Goal: Task Accomplishment & Management: Use online tool/utility

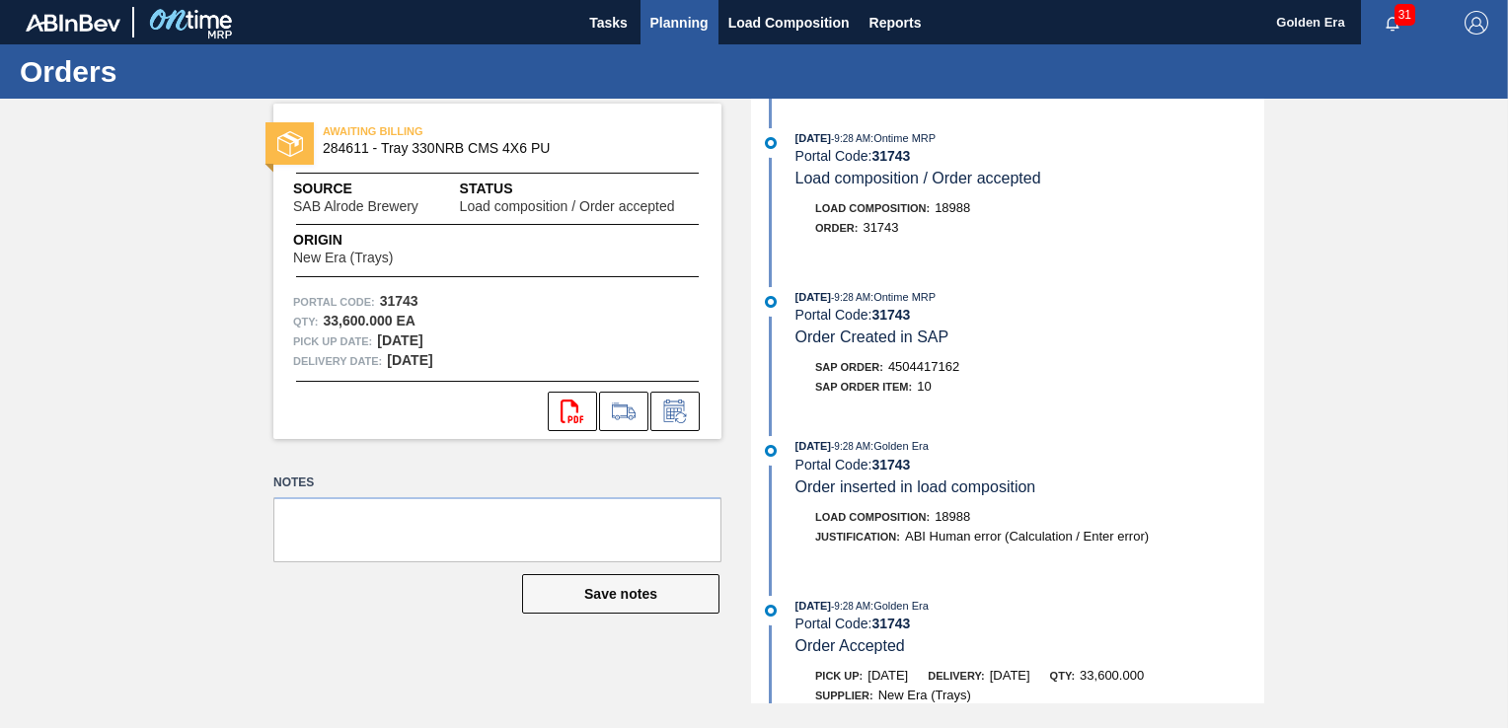
click at [688, 13] on span "Planning" at bounding box center [679, 23] width 58 height 24
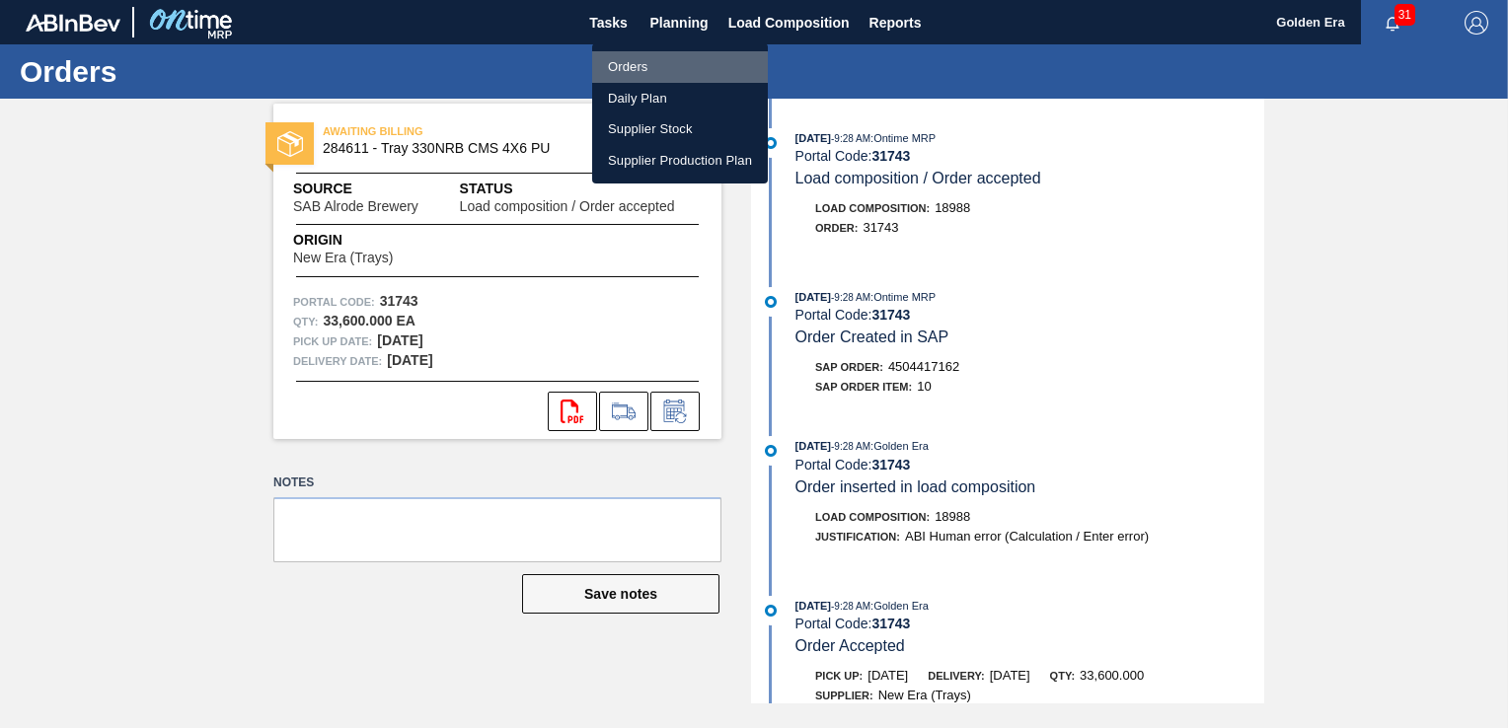
drag, startPoint x: 643, startPoint y: 74, endPoint x: 1424, endPoint y: 73, distance: 780.5
click at [643, 73] on li "Orders" at bounding box center [680, 67] width 176 height 32
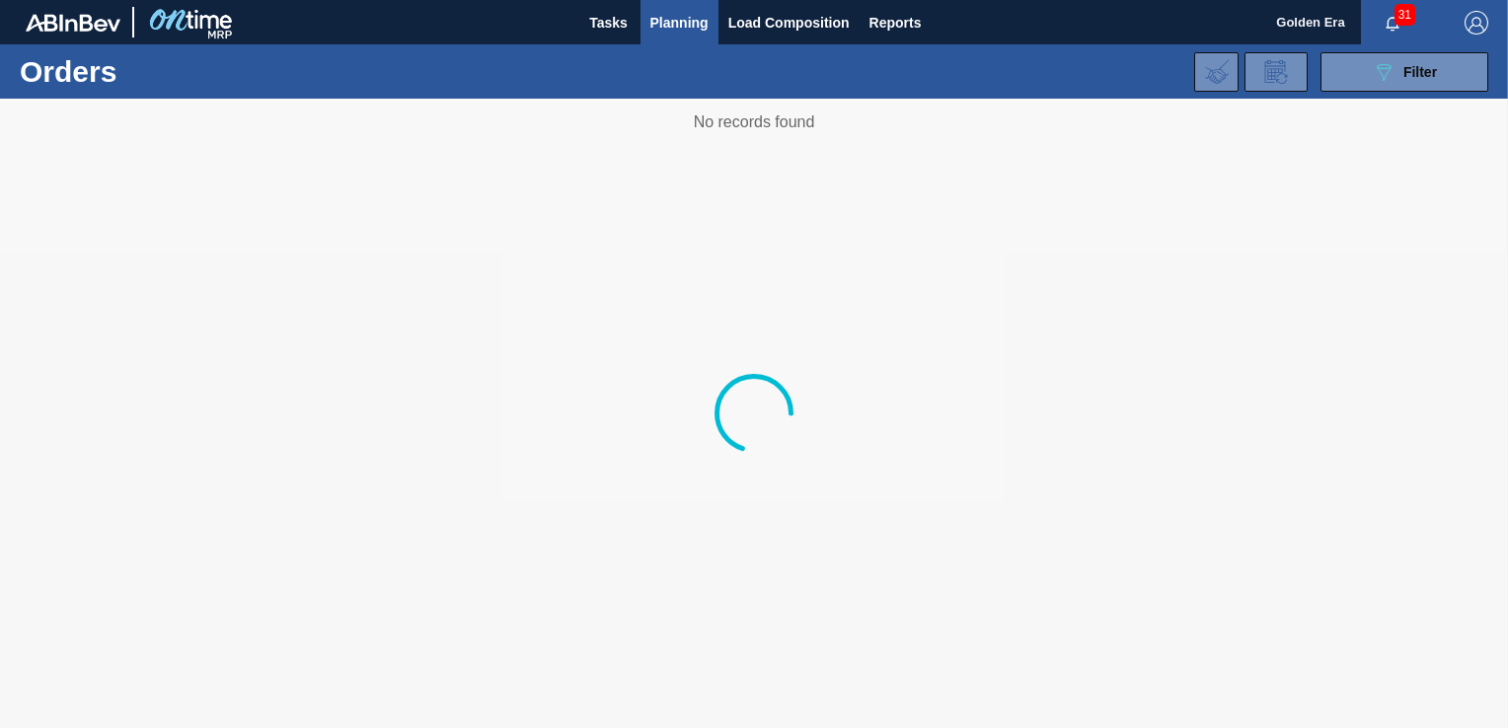
click at [1424, 73] on span "Filter" at bounding box center [1420, 72] width 34 height 16
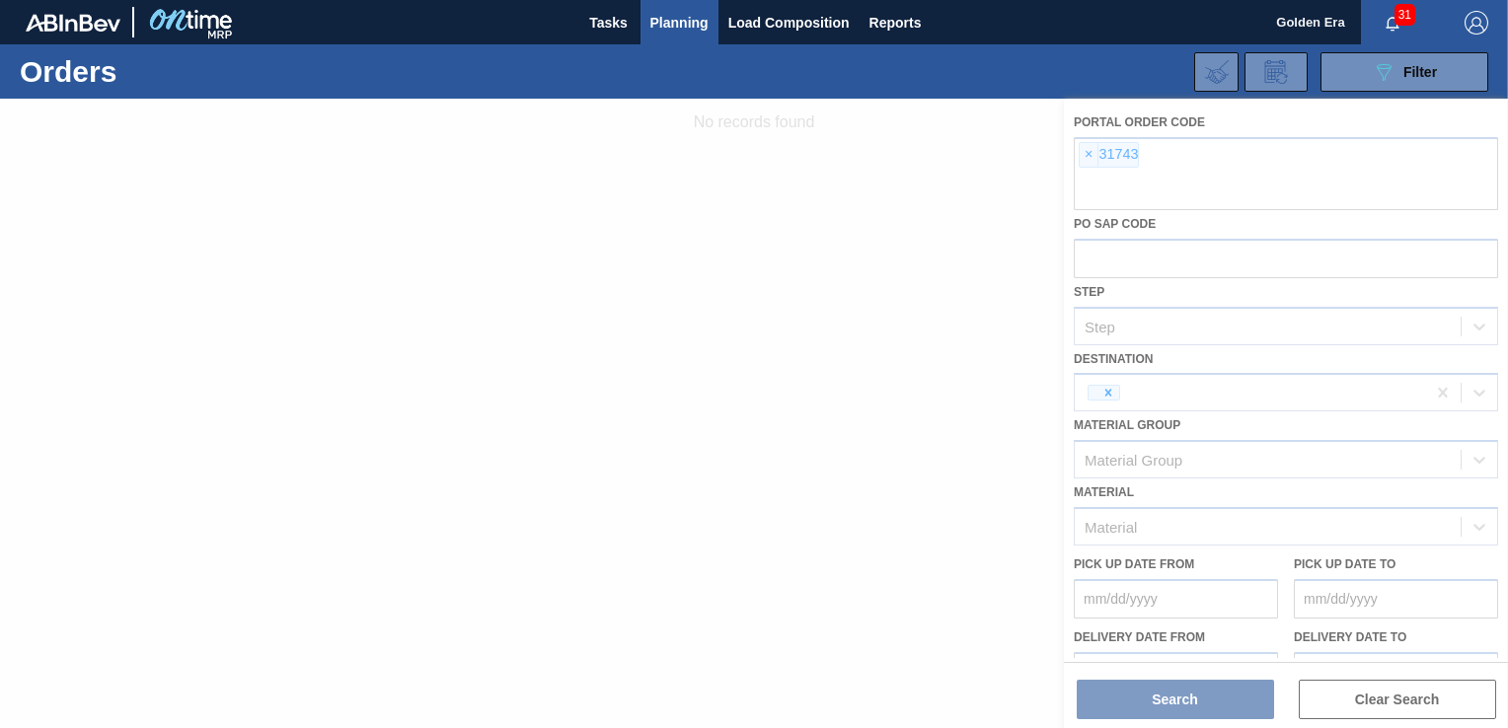
click at [1086, 154] on div at bounding box center [754, 414] width 1508 height 630
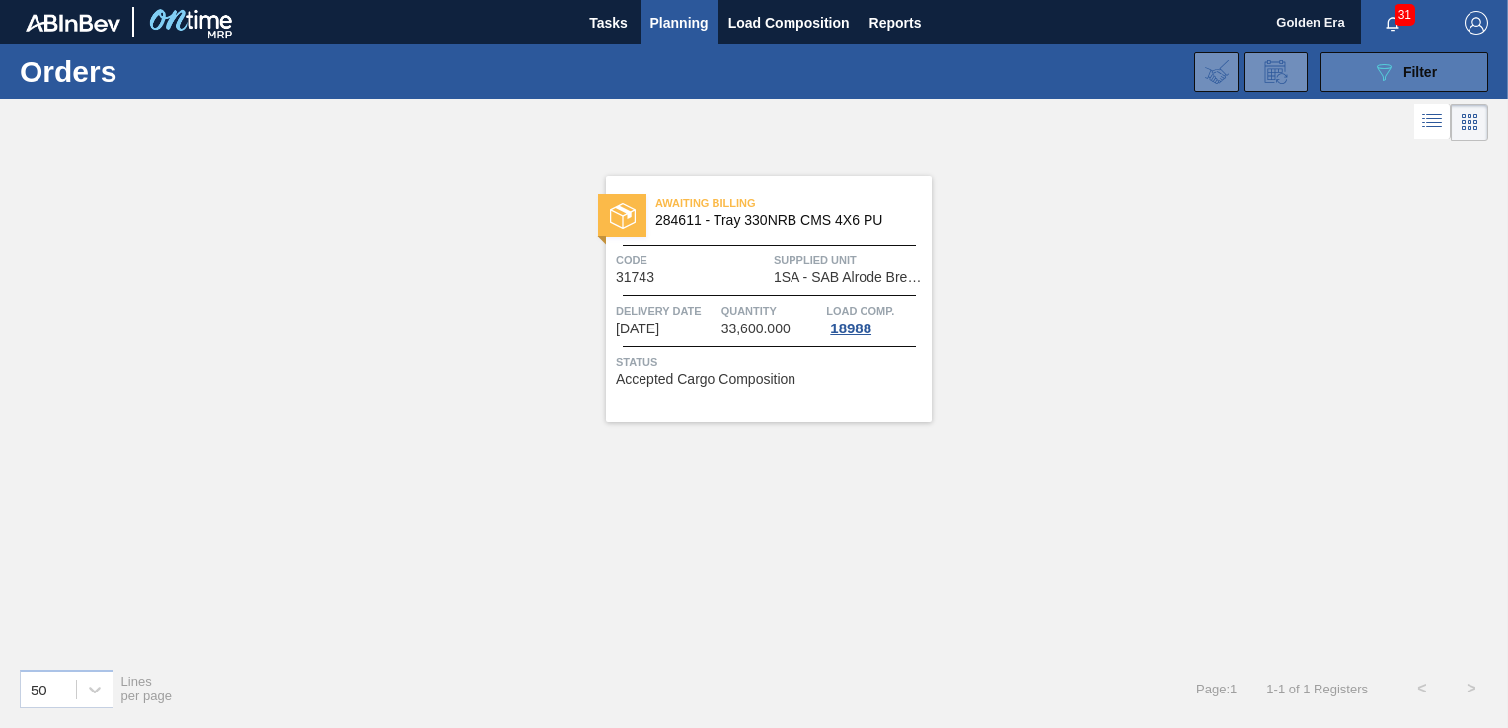
click at [1405, 69] on span "Filter" at bounding box center [1420, 72] width 34 height 16
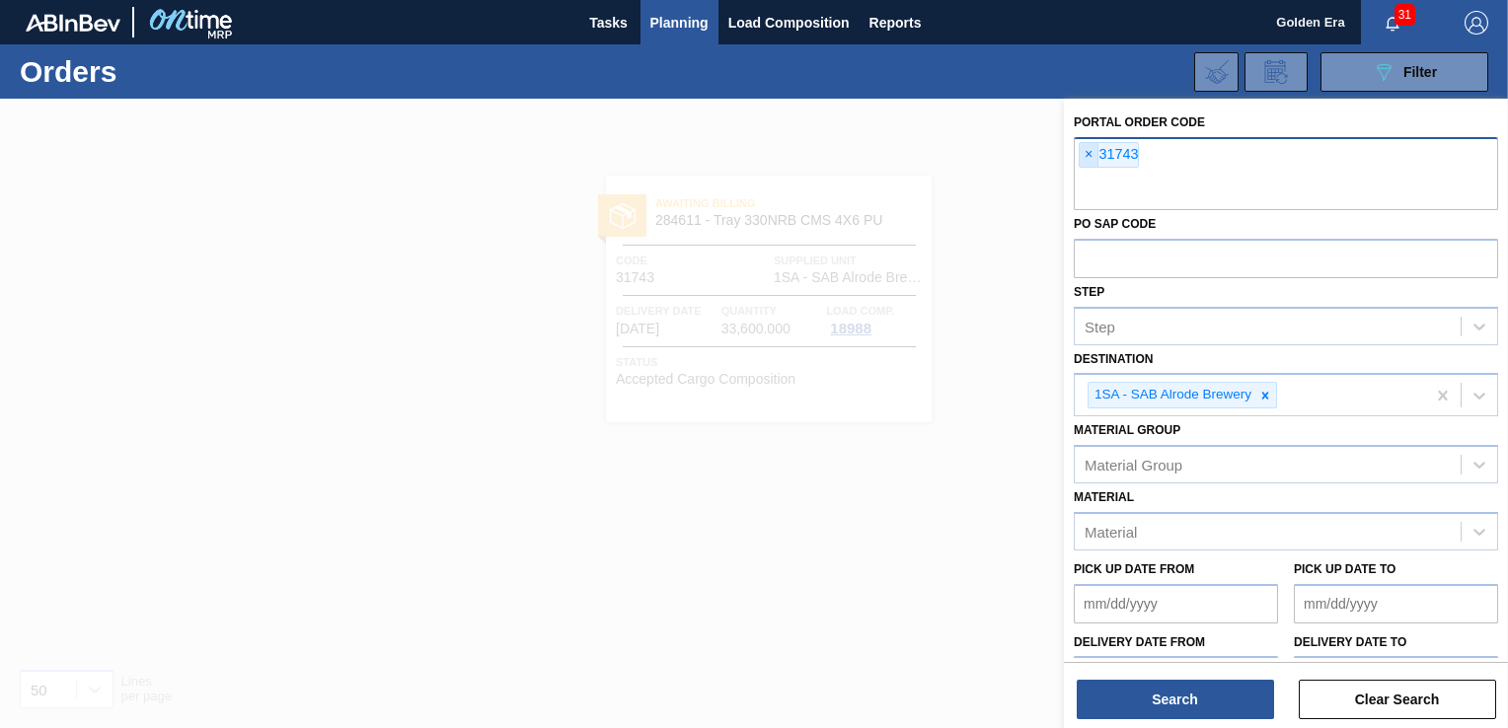
click at [1088, 154] on span "×" at bounding box center [1089, 155] width 19 height 24
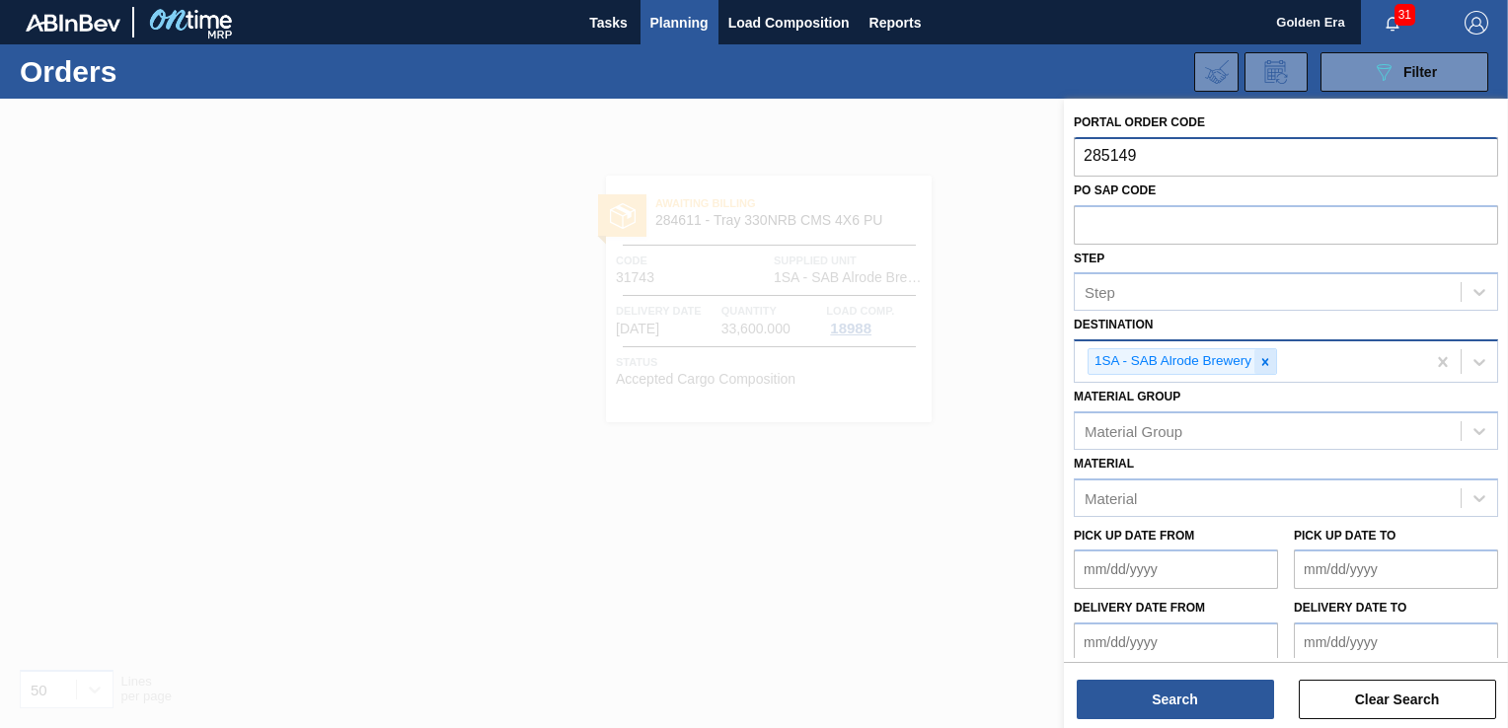
click at [1265, 361] on icon at bounding box center [1265, 361] width 7 height 7
type input "285149"
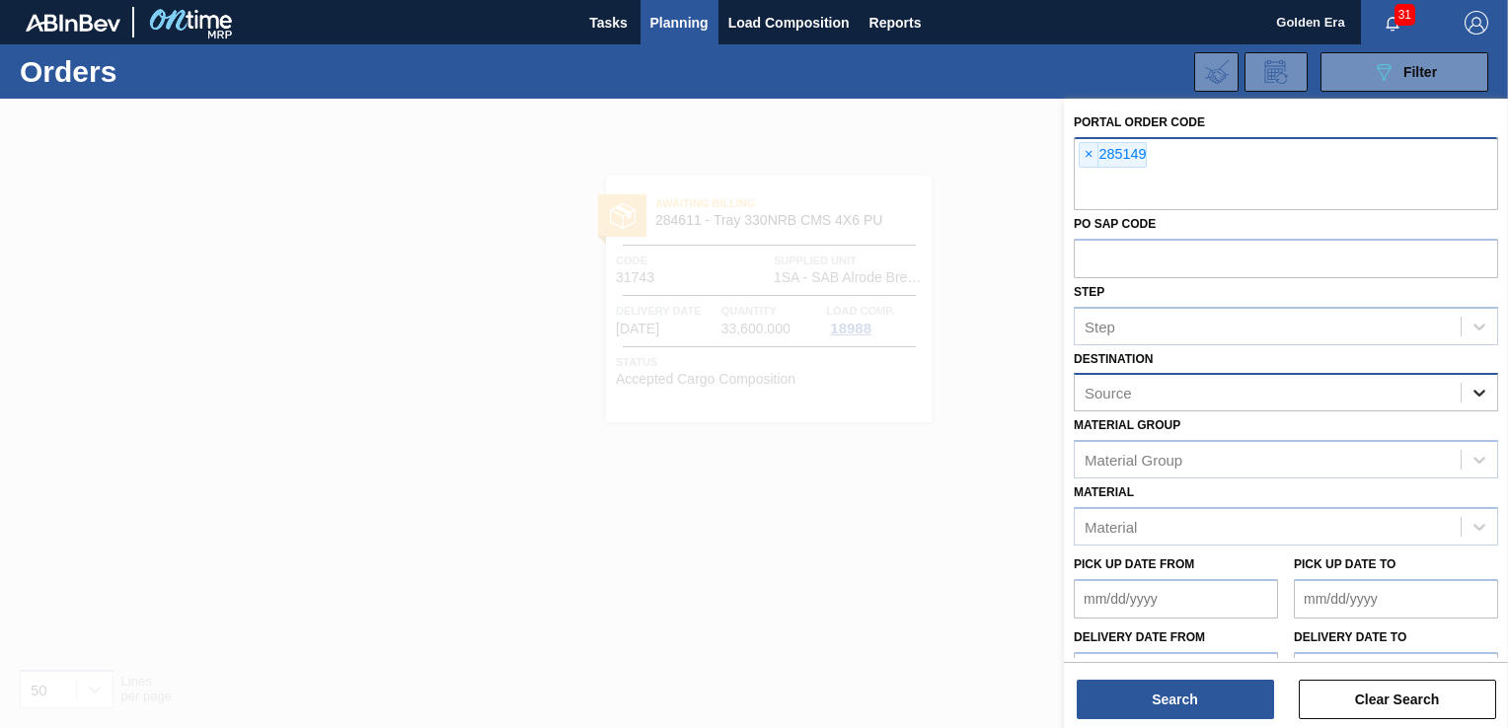
click at [1484, 388] on div at bounding box center [1479, 393] width 36 height 36
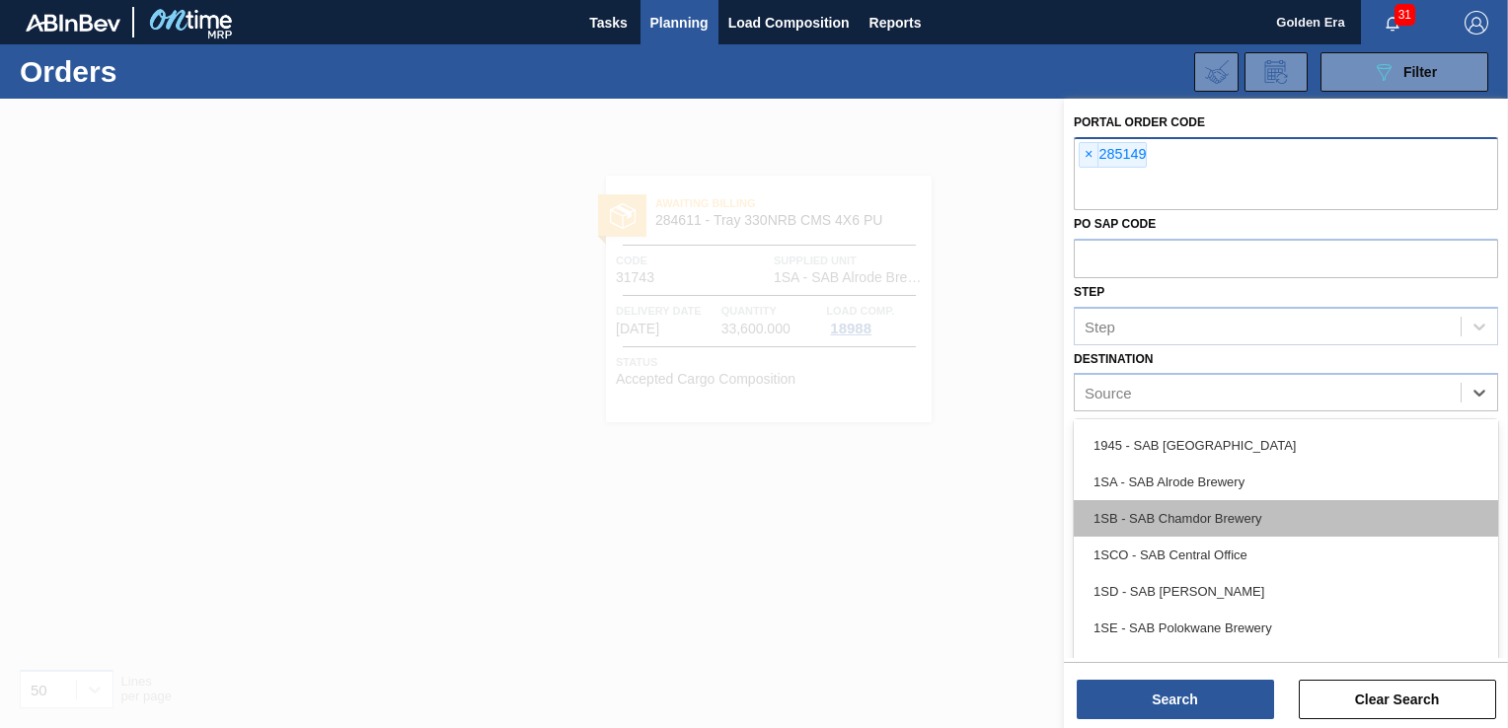
scroll to position [99, 0]
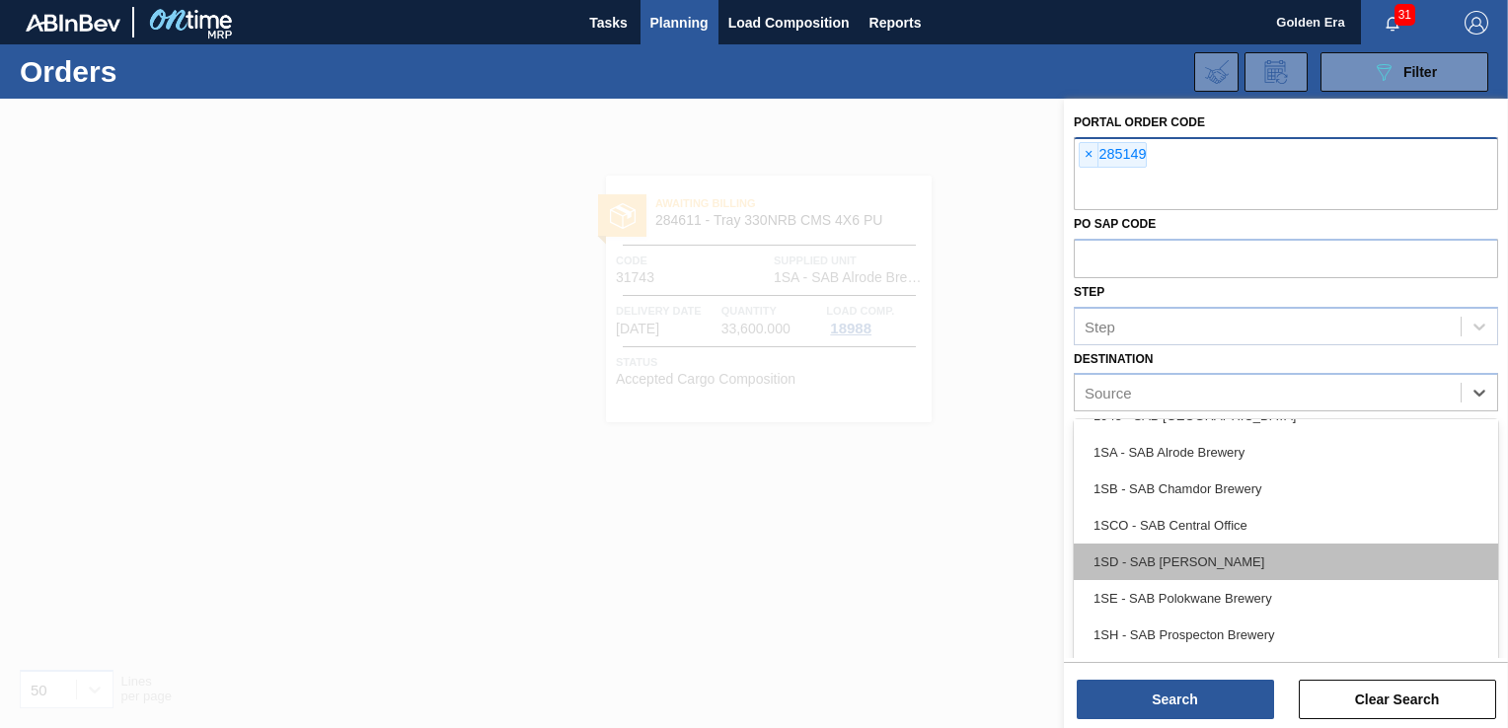
click at [1295, 562] on div "1SD - SAB [PERSON_NAME]" at bounding box center [1286, 562] width 424 height 37
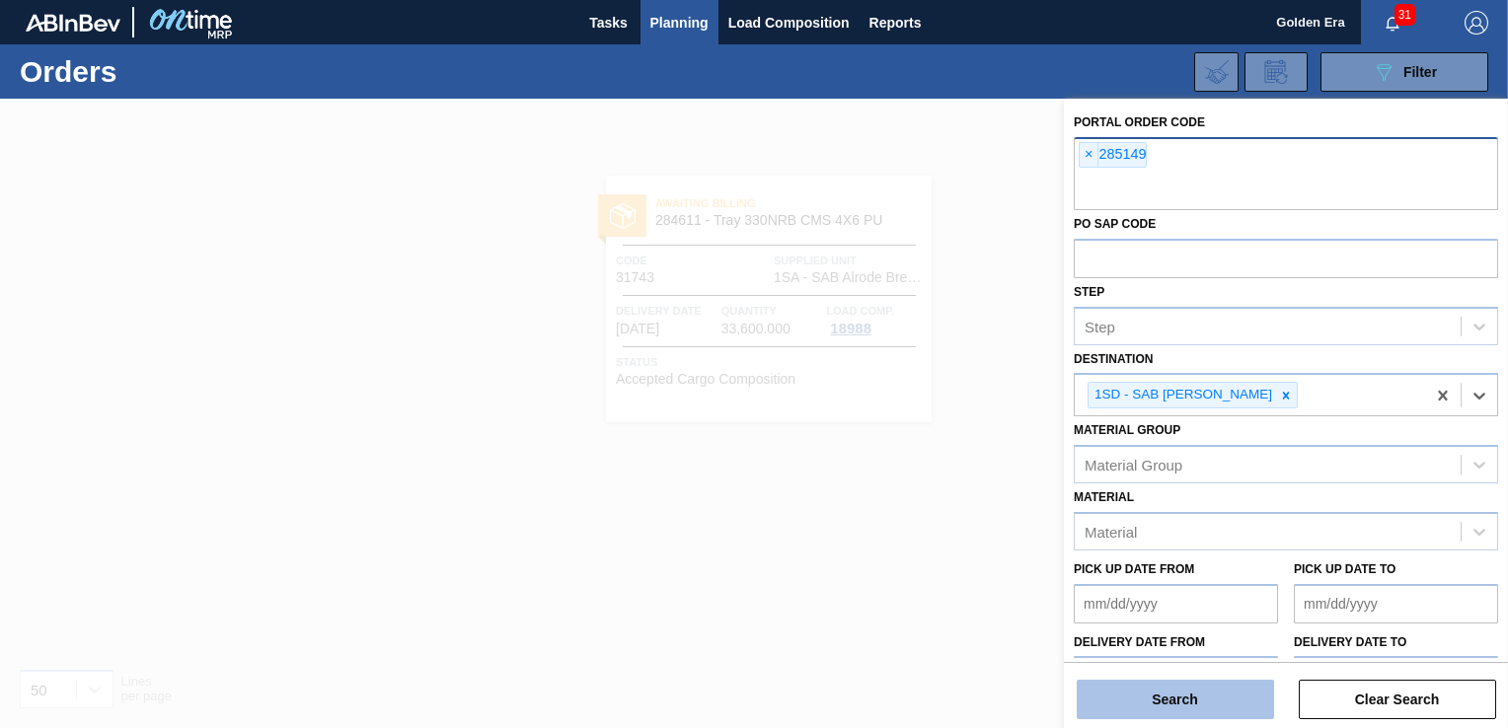
click at [1188, 705] on button "Search" at bounding box center [1175, 699] width 197 height 39
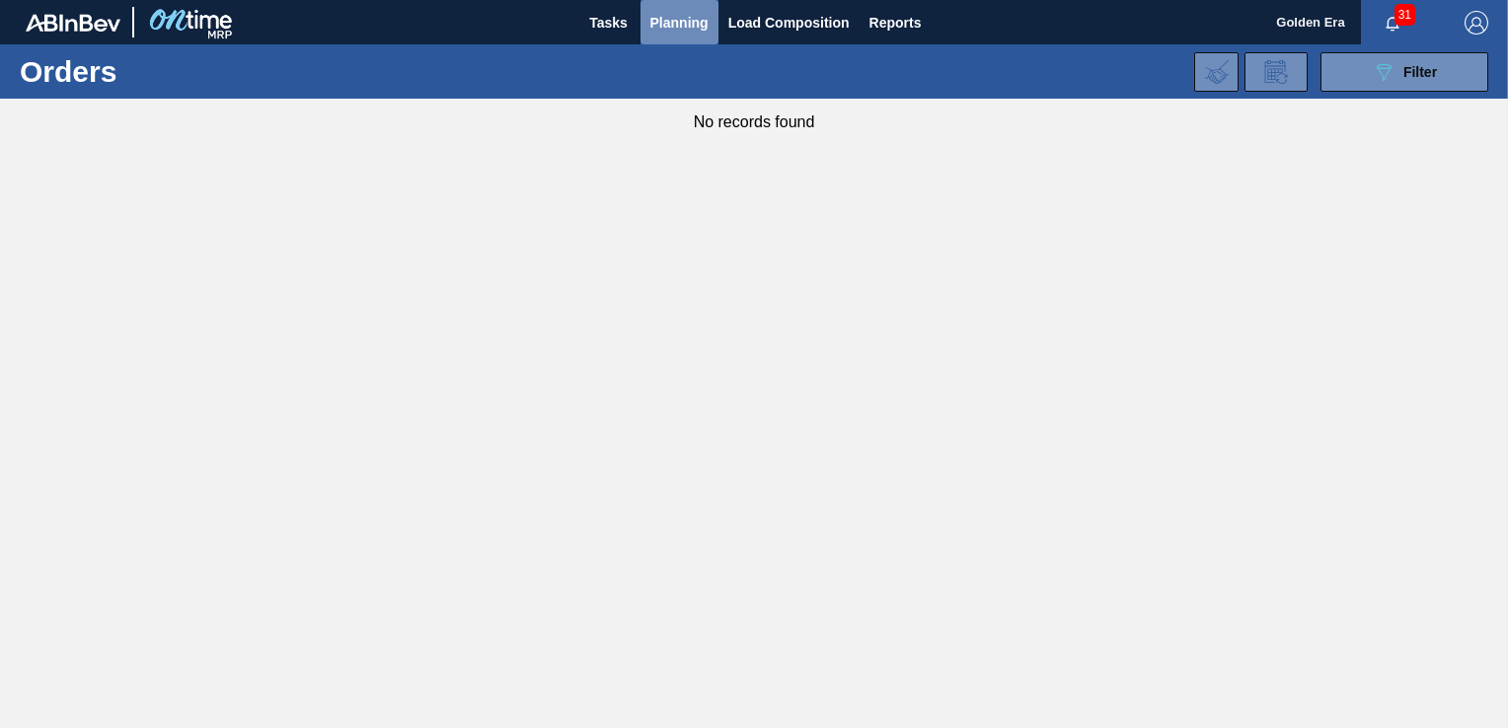
click at [685, 16] on span "Planning" at bounding box center [679, 23] width 58 height 24
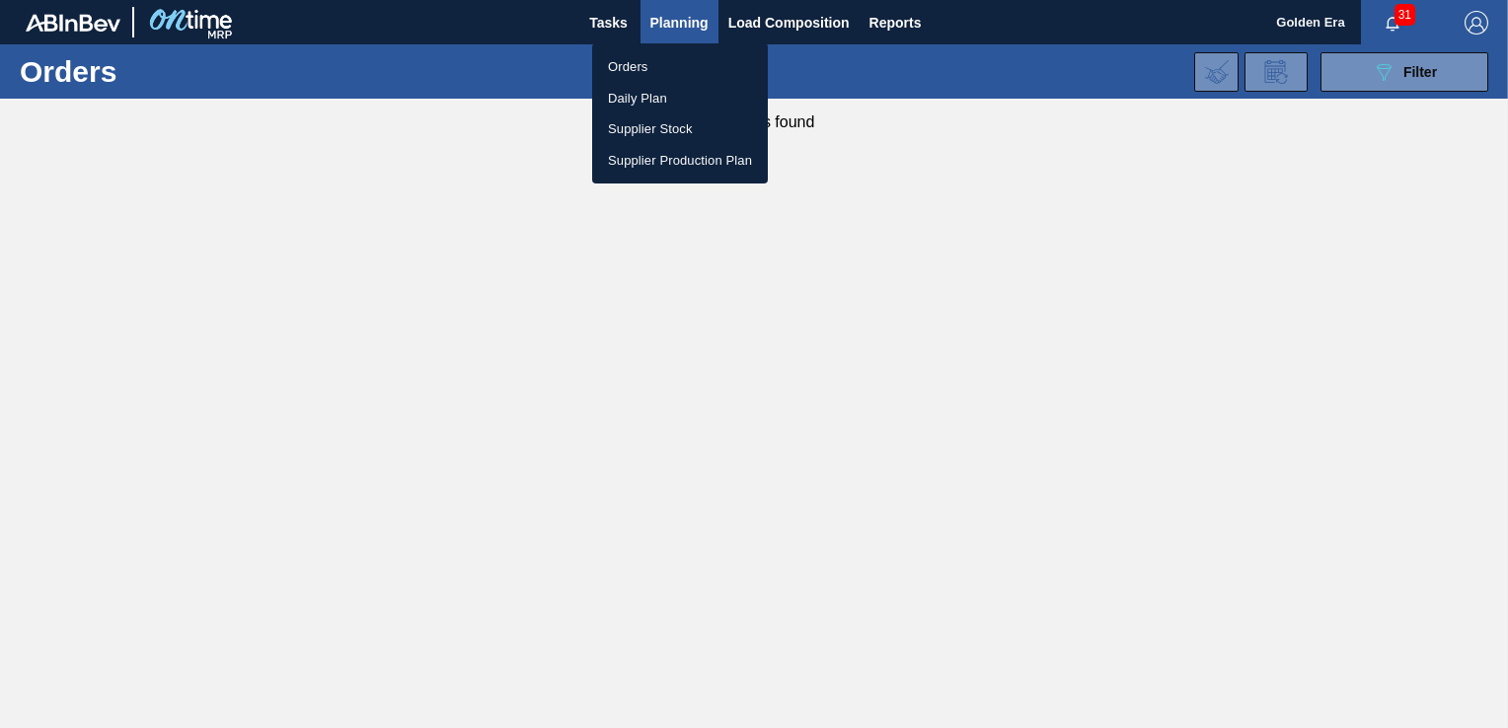
click at [1406, 69] on div at bounding box center [754, 364] width 1508 height 728
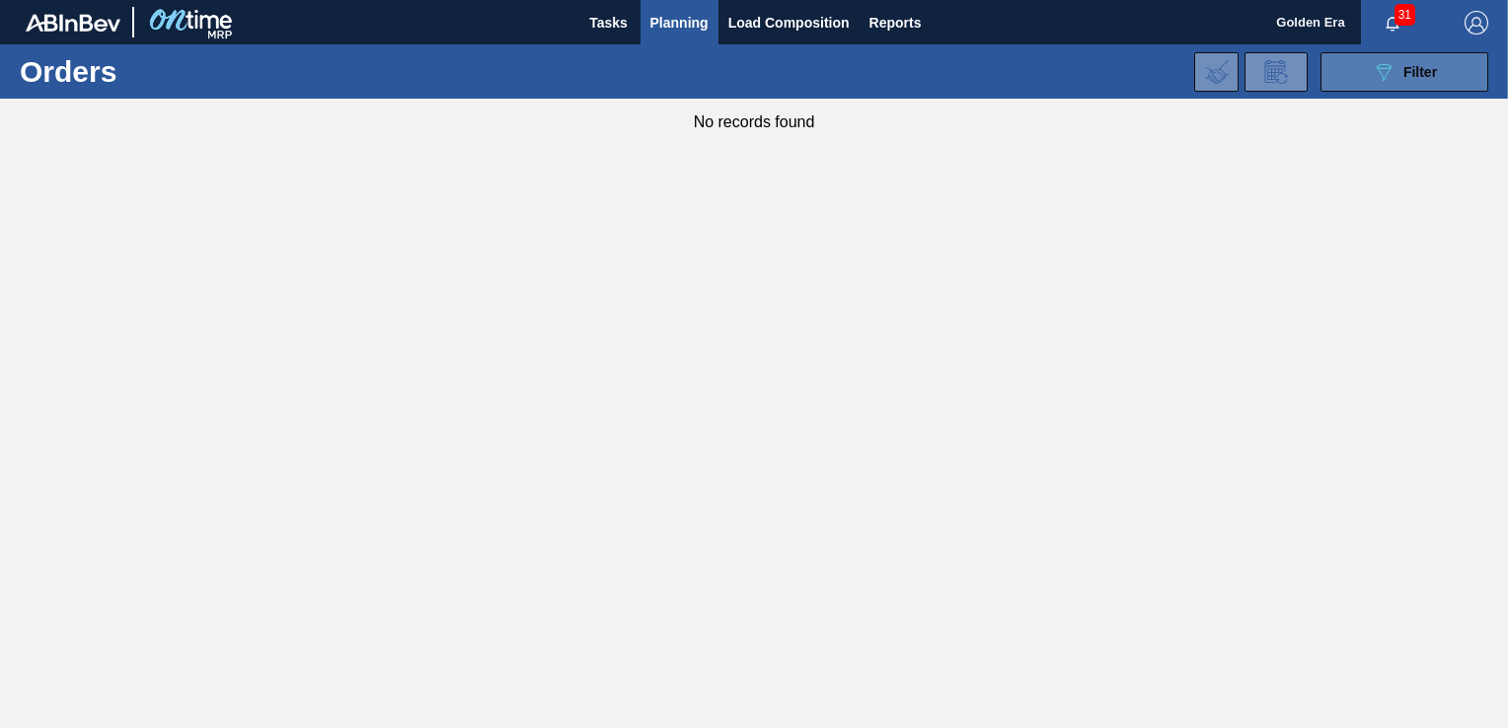
click at [1393, 77] on icon "089F7B8B-B2A5-4AFE-B5C0-19BA573D28AC" at bounding box center [1384, 72] width 24 height 24
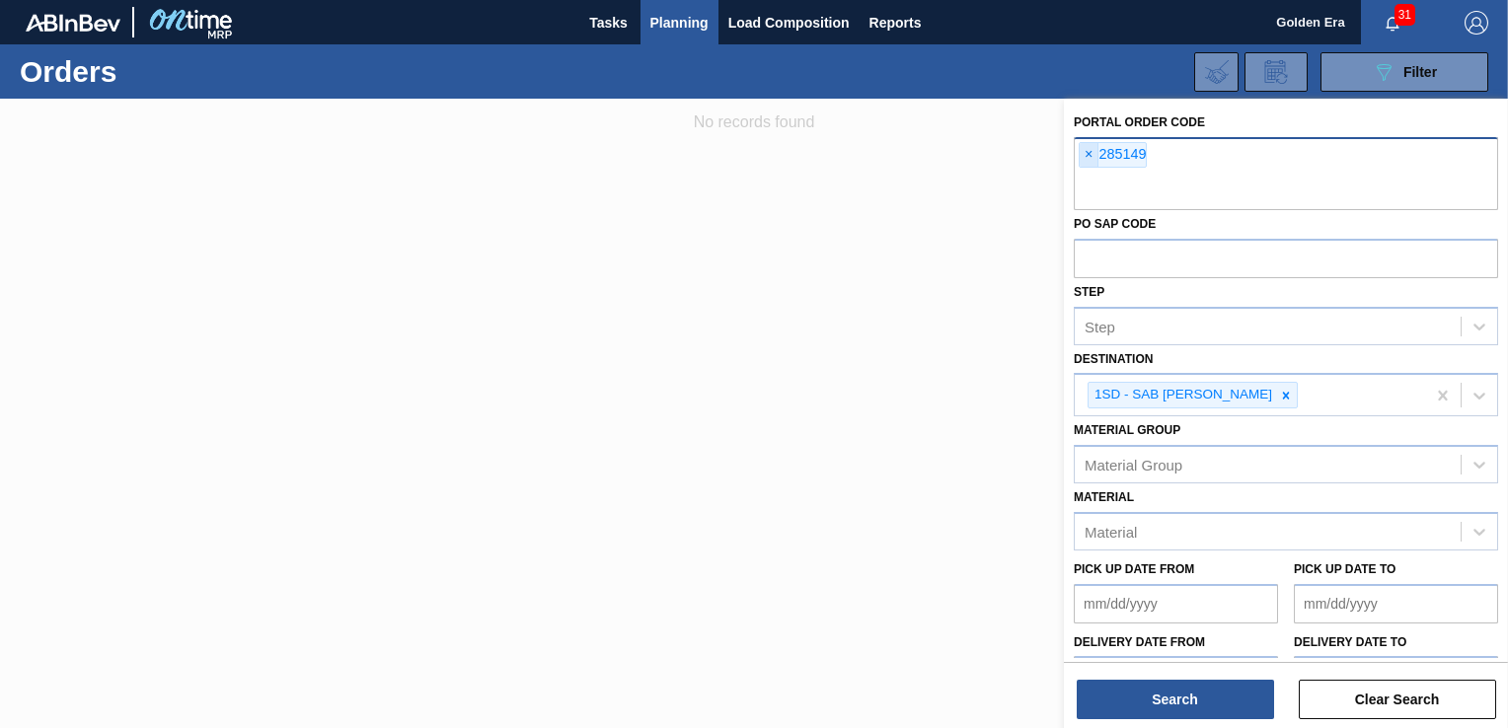
click at [1090, 156] on span "×" at bounding box center [1089, 155] width 19 height 24
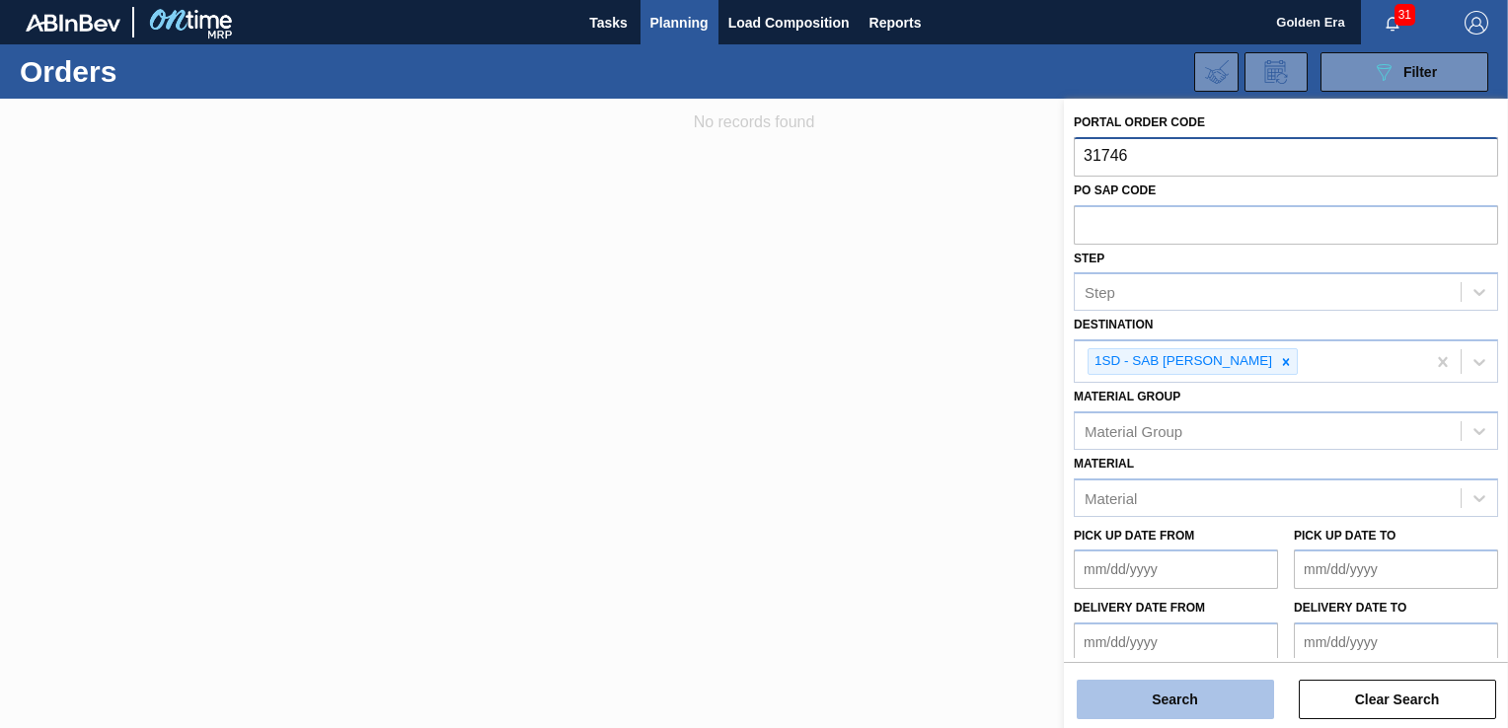
type input "31746"
click at [1228, 694] on button "Search" at bounding box center [1175, 699] width 197 height 39
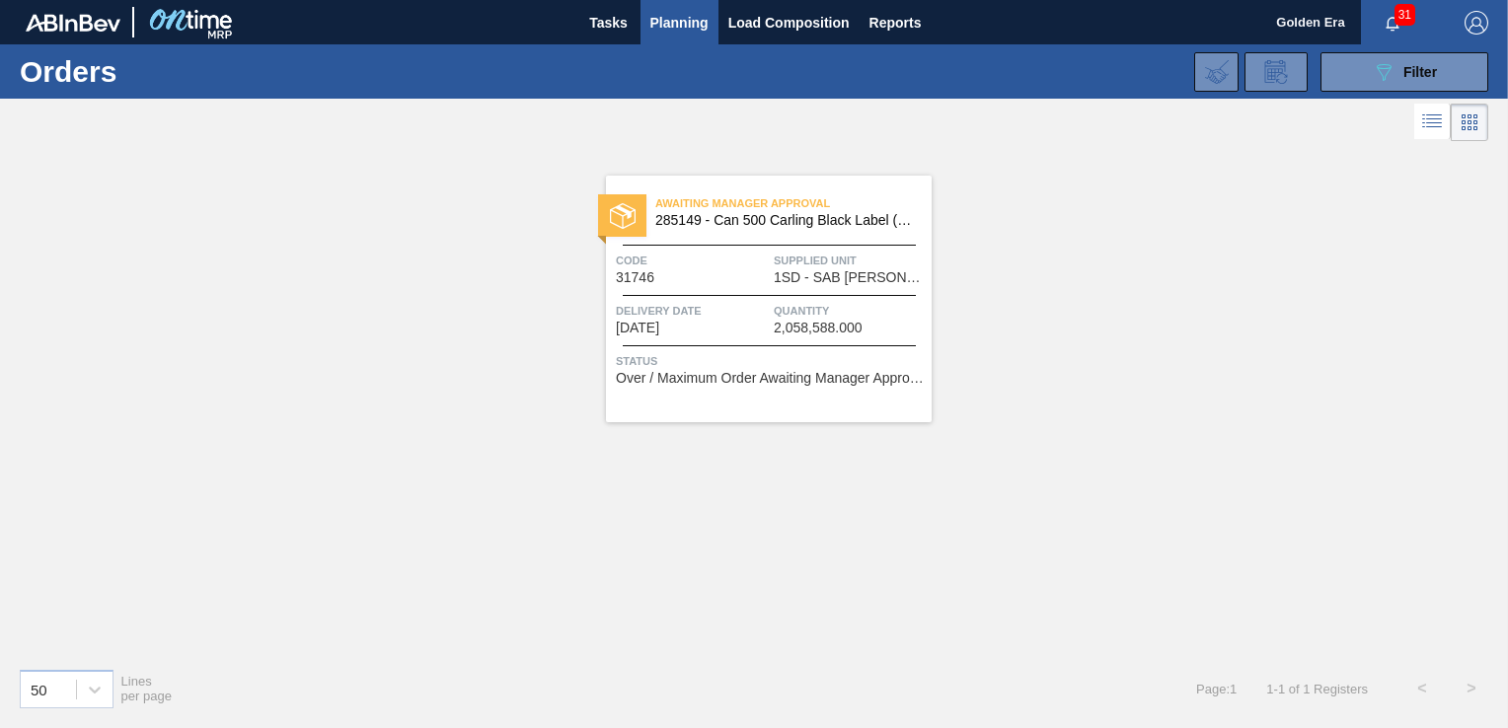
click at [775, 409] on div "Awaiting Manager Approval 285149 - Can 500 Carling Black Label (KO 2025) Code 3…" at bounding box center [769, 299] width 326 height 247
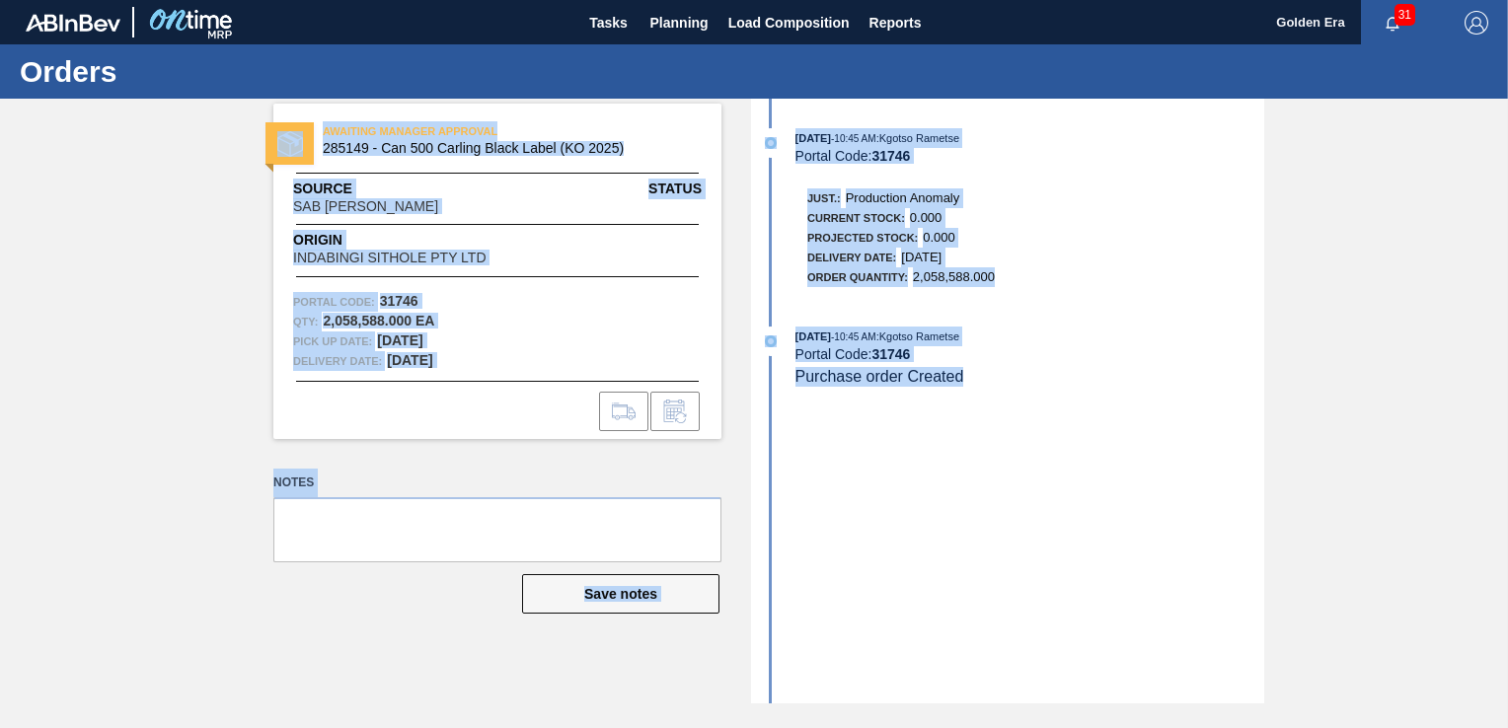
drag, startPoint x: 242, startPoint y: 87, endPoint x: 1042, endPoint y: 539, distance: 919.1
click at [1042, 539] on div "Orders AWAITING MANAGER APPROVAL 285149 - Can 500 Carling Black Label (KO 2025)…" at bounding box center [754, 386] width 1508 height 684
copy div "AWAITING MANAGER APPROVAL 285149 - Can 500 Carling Black Label (KO 2025) Source…"
click at [1212, 448] on div "[DATE] 10:45 AM : Kgotso Rametse Portal Code: 31746 Just.: Production Anomaly C…" at bounding box center [1010, 401] width 508 height 605
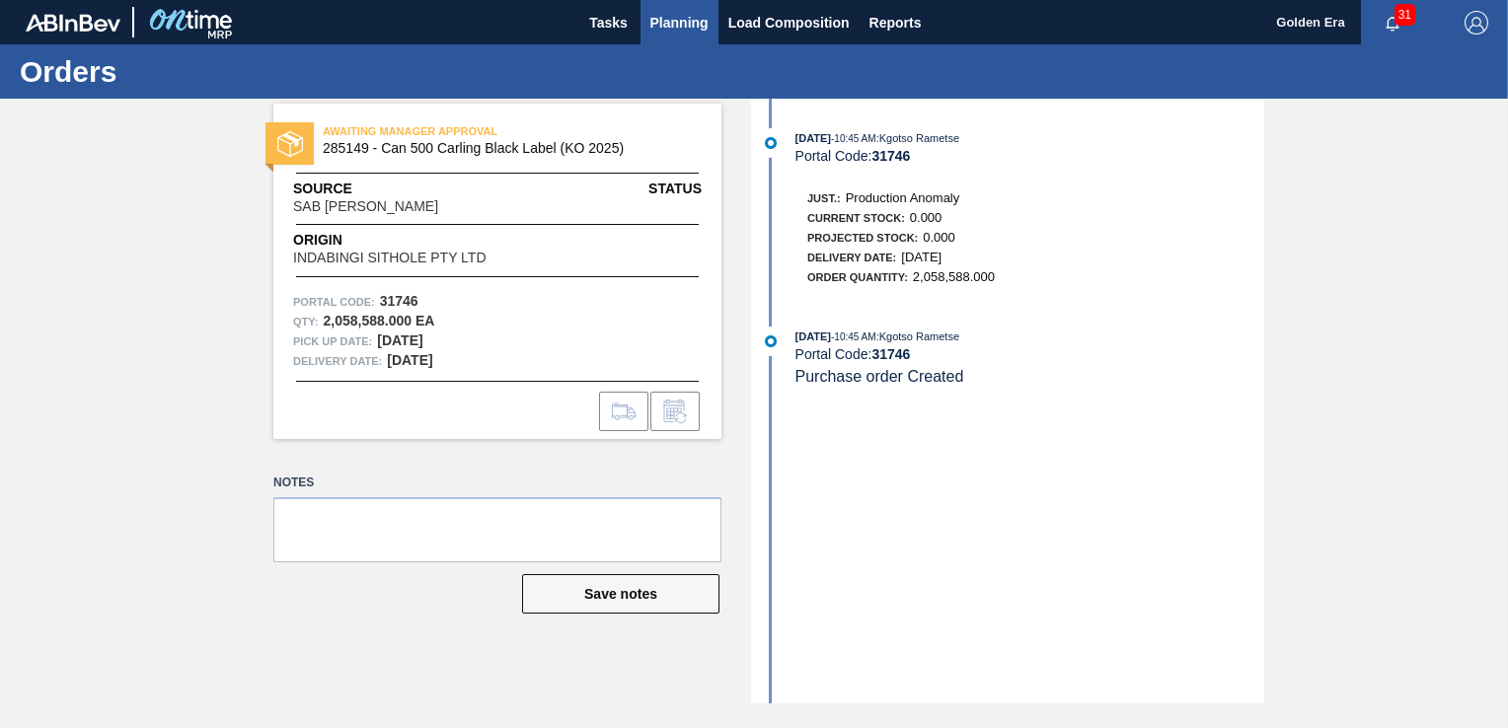
click at [676, 18] on span "Planning" at bounding box center [679, 23] width 58 height 24
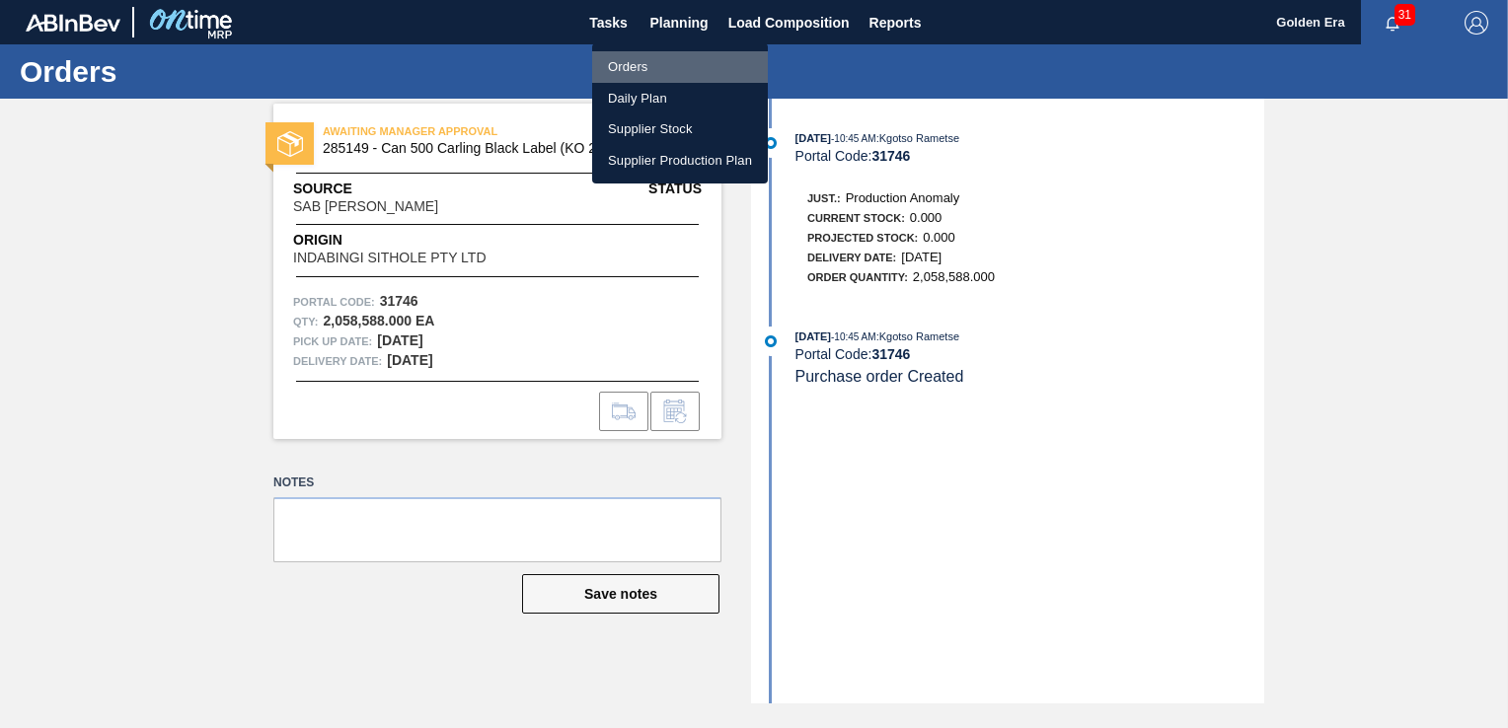
drag, startPoint x: 631, startPoint y: 61, endPoint x: 1349, endPoint y: 26, distance: 719.2
click at [631, 61] on li "Orders" at bounding box center [680, 67] width 176 height 32
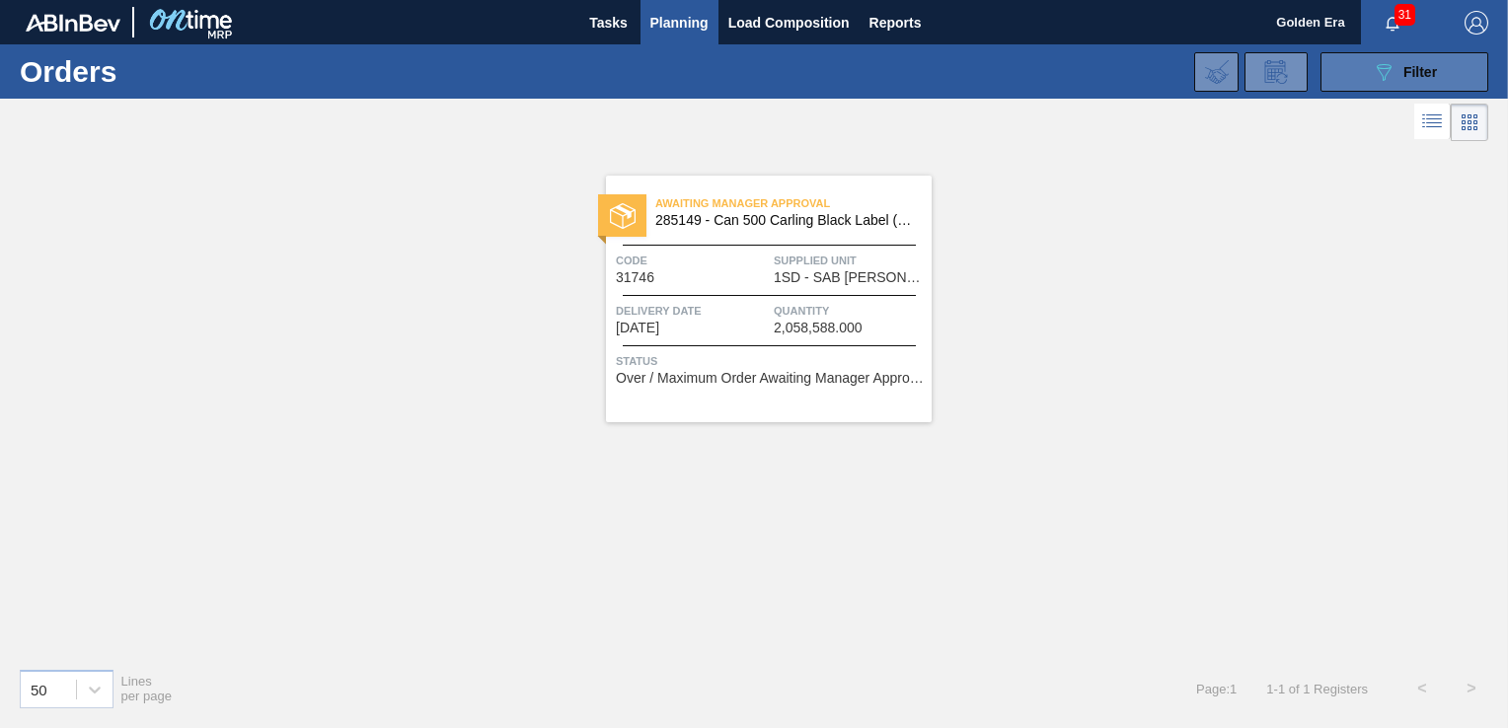
click at [1365, 65] on button "089F7B8B-B2A5-4AFE-B5C0-19BA573D28AC Filter" at bounding box center [1404, 71] width 168 height 39
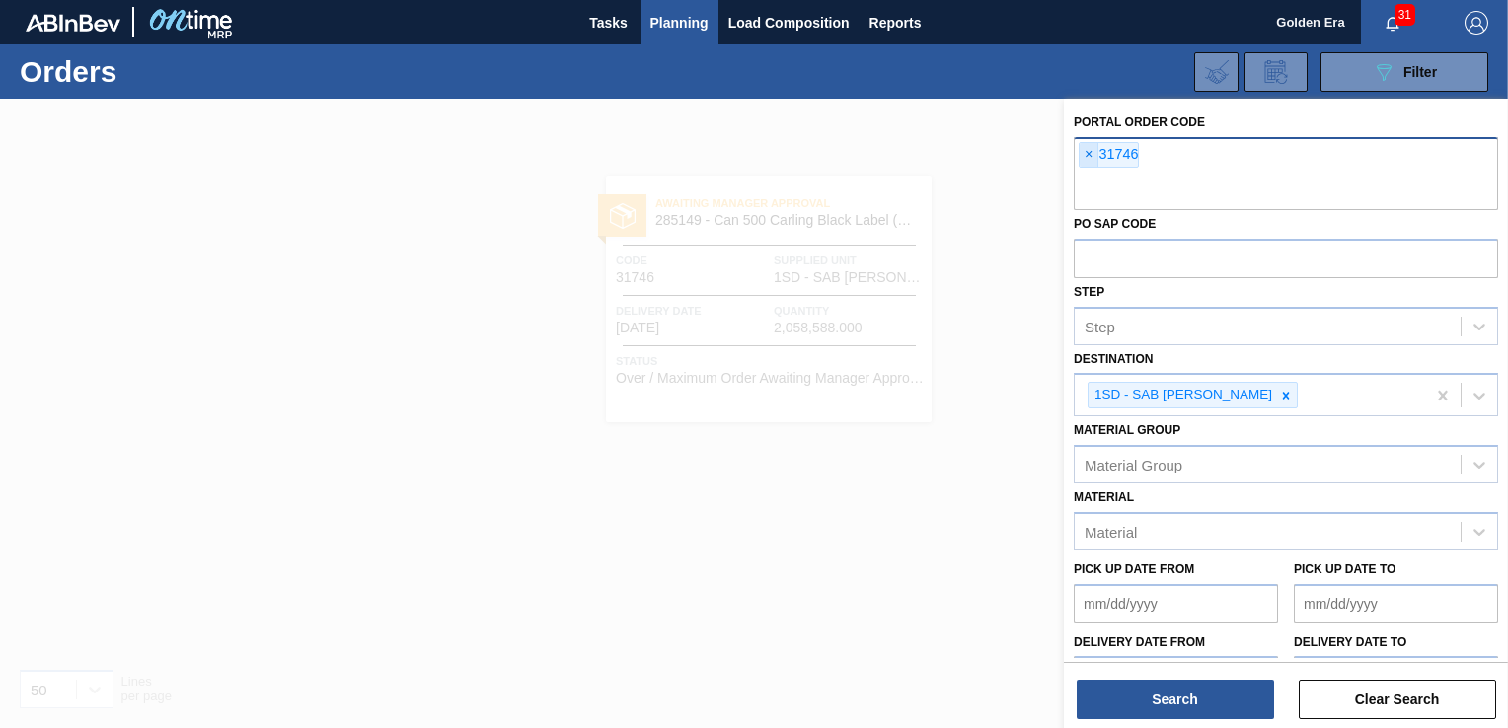
click at [1081, 148] on span "×" at bounding box center [1089, 155] width 19 height 24
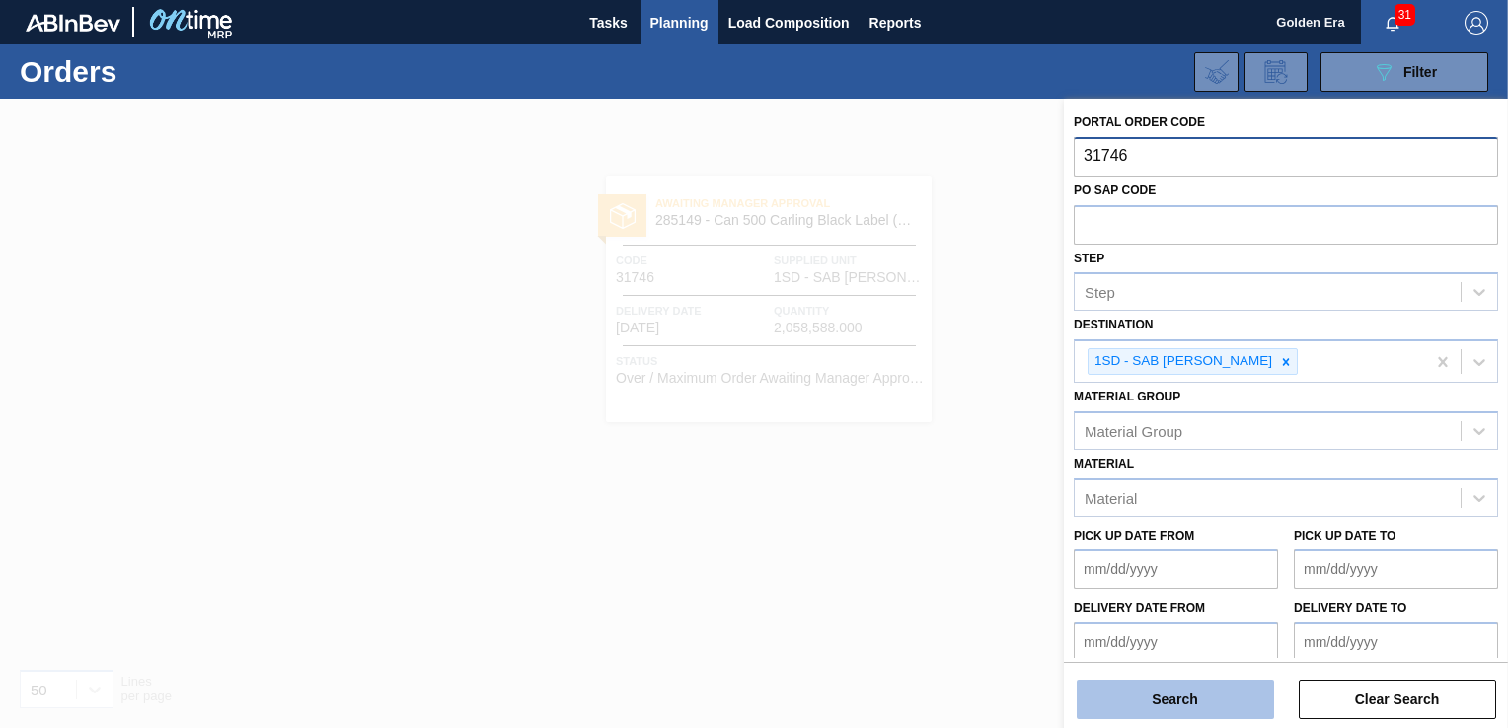
type input "31746"
click at [1208, 706] on button "Search" at bounding box center [1175, 699] width 197 height 39
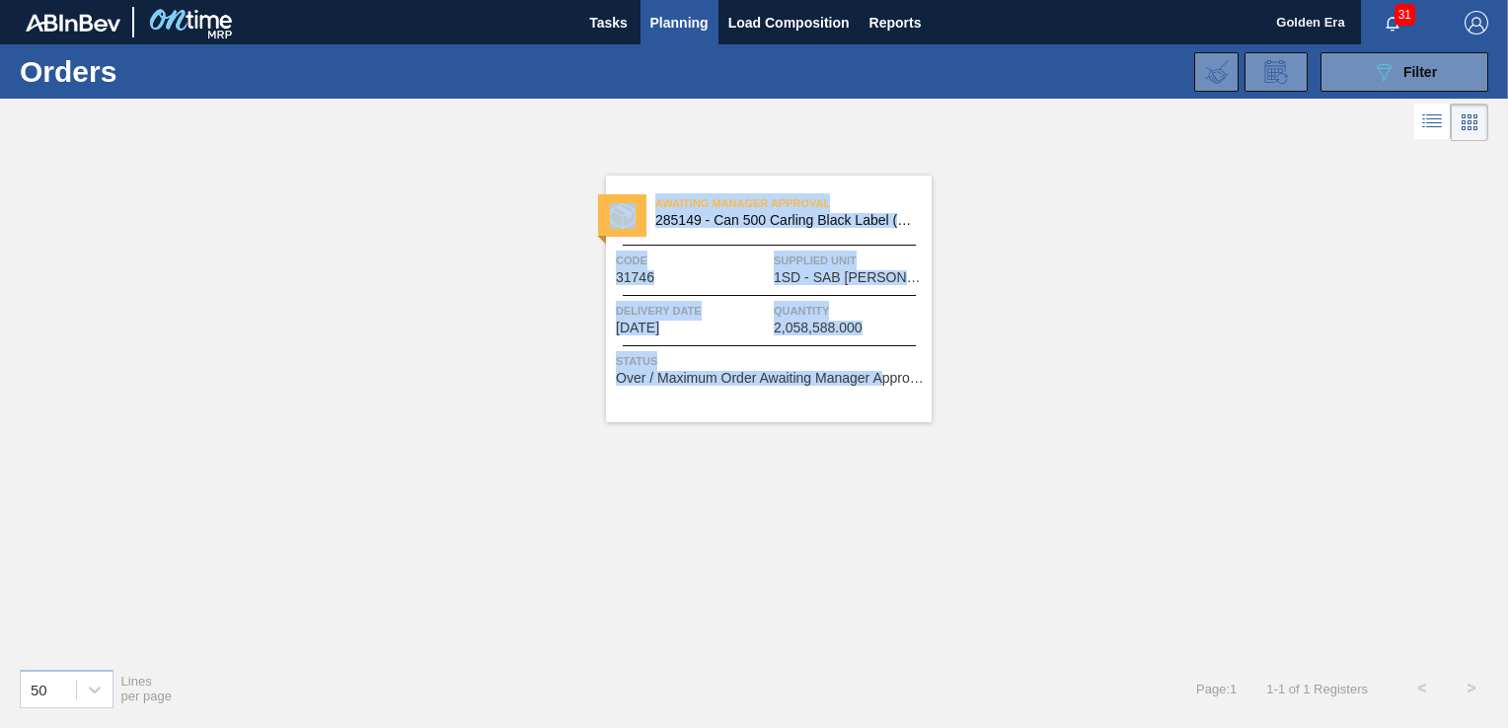
drag, startPoint x: 621, startPoint y: 151, endPoint x: 879, endPoint y: 399, distance: 358.0
click at [879, 399] on div "Awaiting Manager Approval 285149 - Can 500 Carling Black Label (KO 2025) Code 3…" at bounding box center [753, 284] width 355 height 276
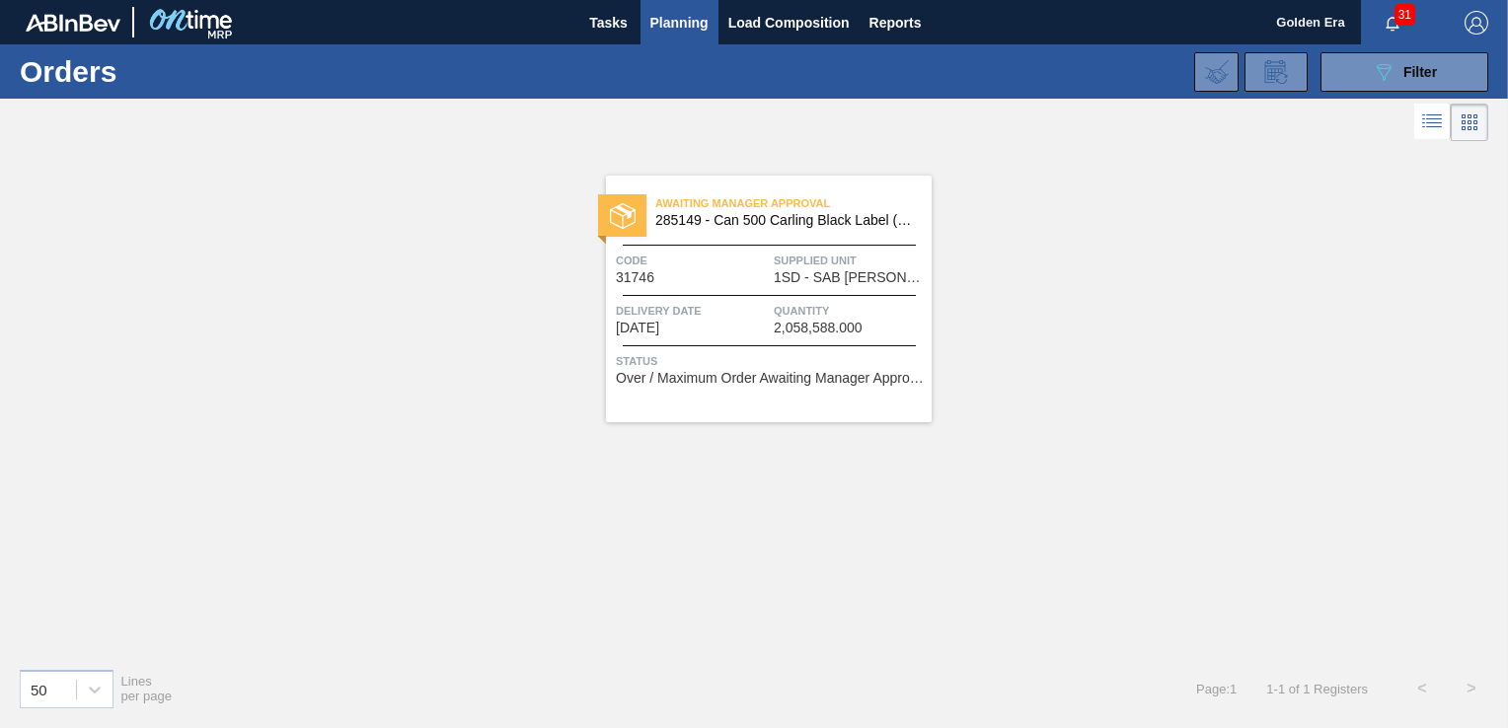
drag, startPoint x: 879, startPoint y: 399, endPoint x: 1001, endPoint y: 451, distance: 132.2
click at [1001, 451] on div "Awaiting Manager Approval 285149 - Can 500 Carling Black Label (KO 2025) Code 3…" at bounding box center [754, 399] width 1508 height 506
drag, startPoint x: 580, startPoint y: 137, endPoint x: 903, endPoint y: 453, distance: 451.5
click at [908, 453] on main "Tasks Planning Load Composition Reports Golden Era 31 Mark all as read Orders 0…" at bounding box center [754, 364] width 1508 height 728
click at [675, 12] on span "Planning" at bounding box center [679, 23] width 58 height 24
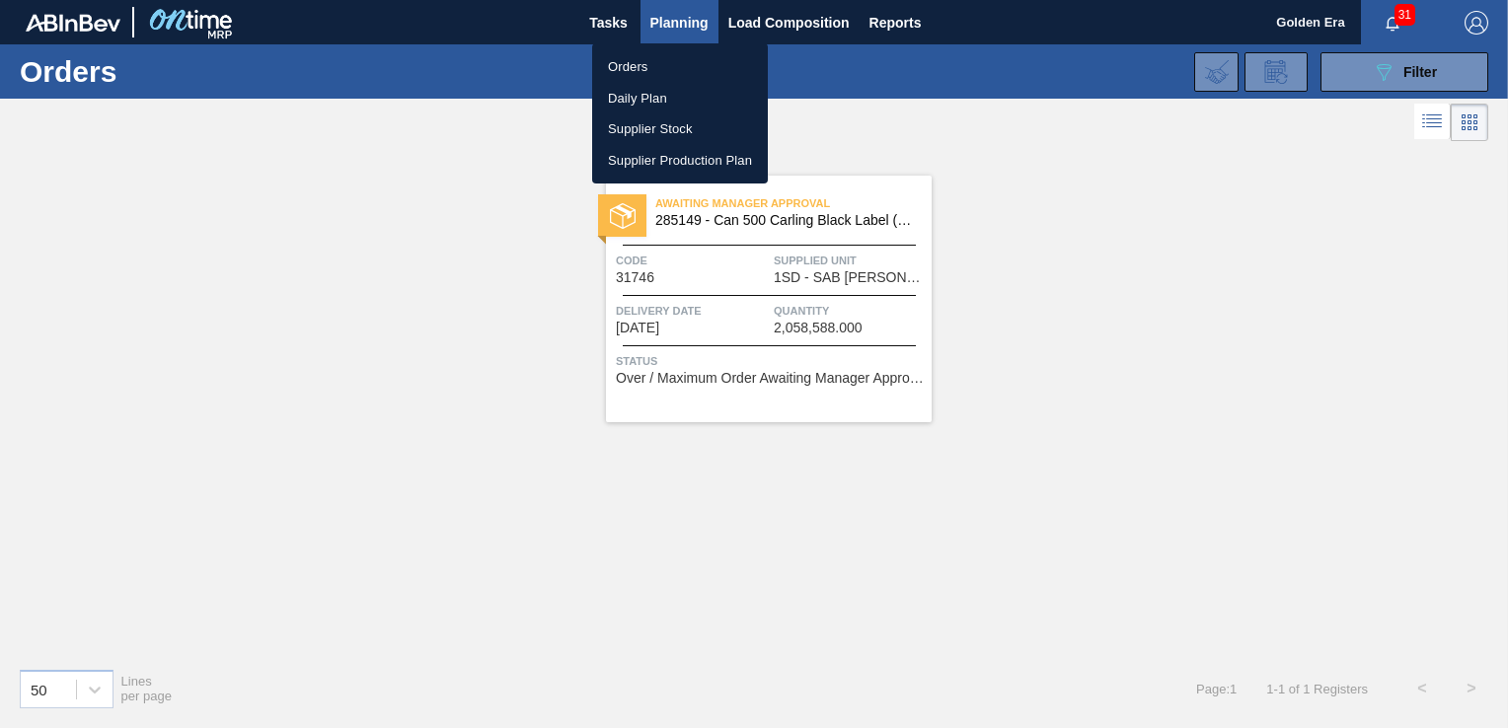
click at [1397, 61] on div at bounding box center [754, 364] width 1508 height 728
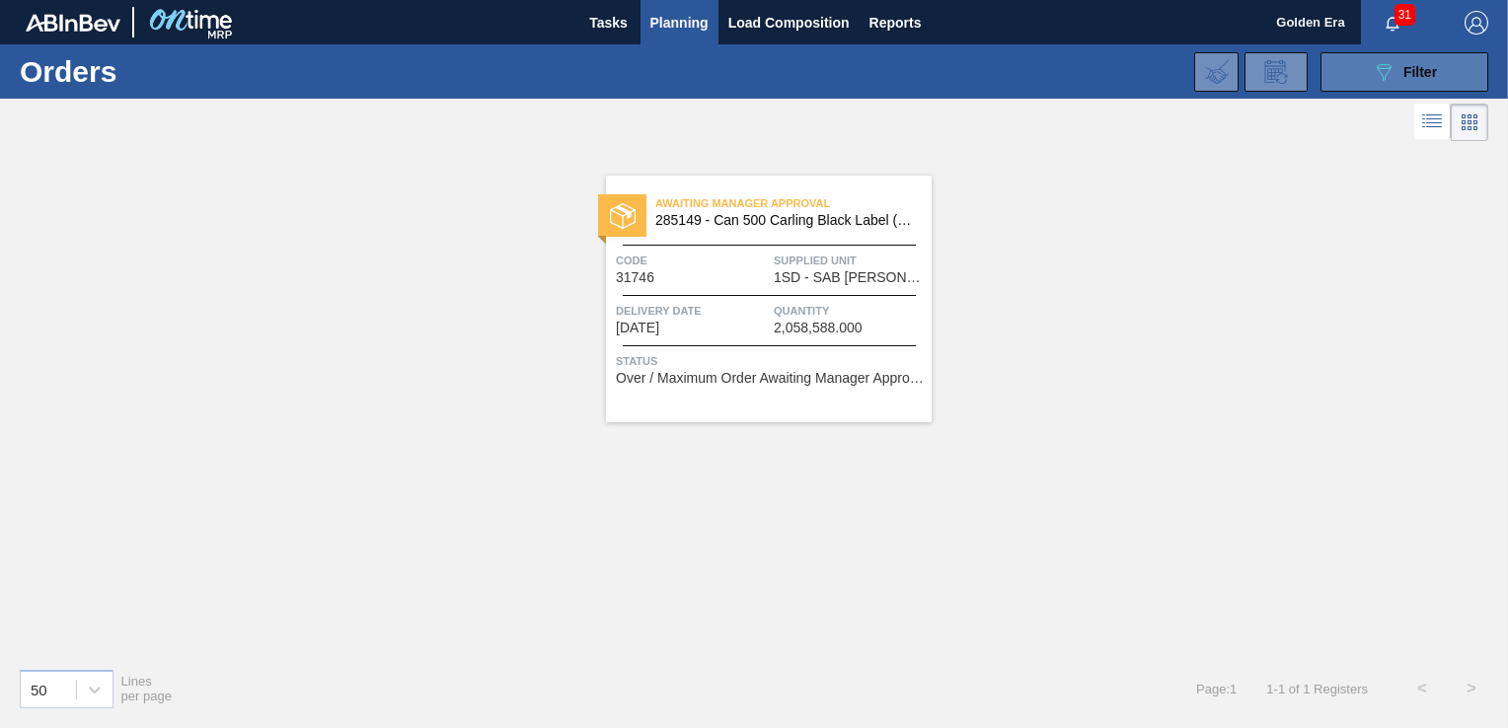
click at [1392, 81] on icon "089F7B8B-B2A5-4AFE-B5C0-19BA573D28AC" at bounding box center [1384, 72] width 24 height 24
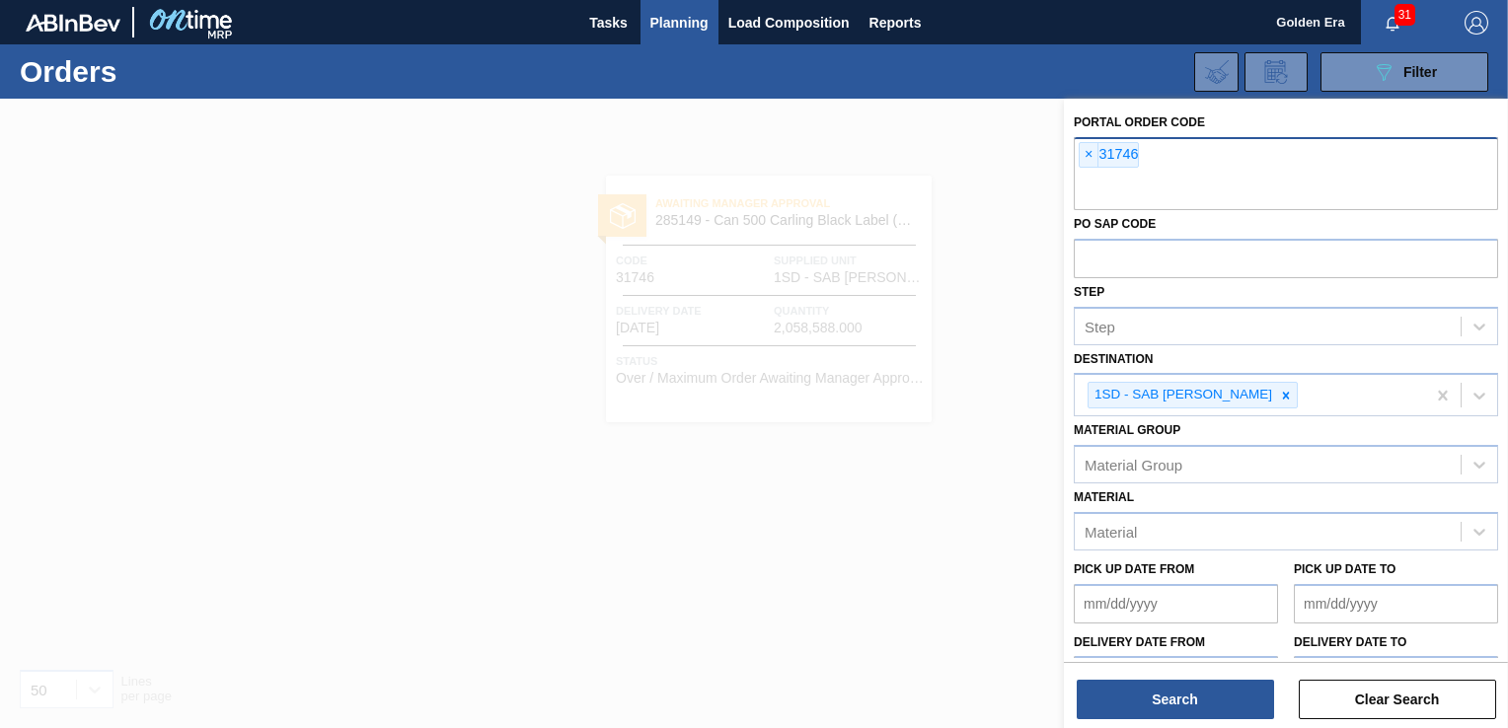
click at [1195, 721] on div "Portal Order Code × 31746 PO SAP Code Step Step Destination 1SD - SAB Rosslyn B…" at bounding box center [1286, 416] width 444 height 634
click at [1190, 704] on button "Search" at bounding box center [1175, 699] width 197 height 39
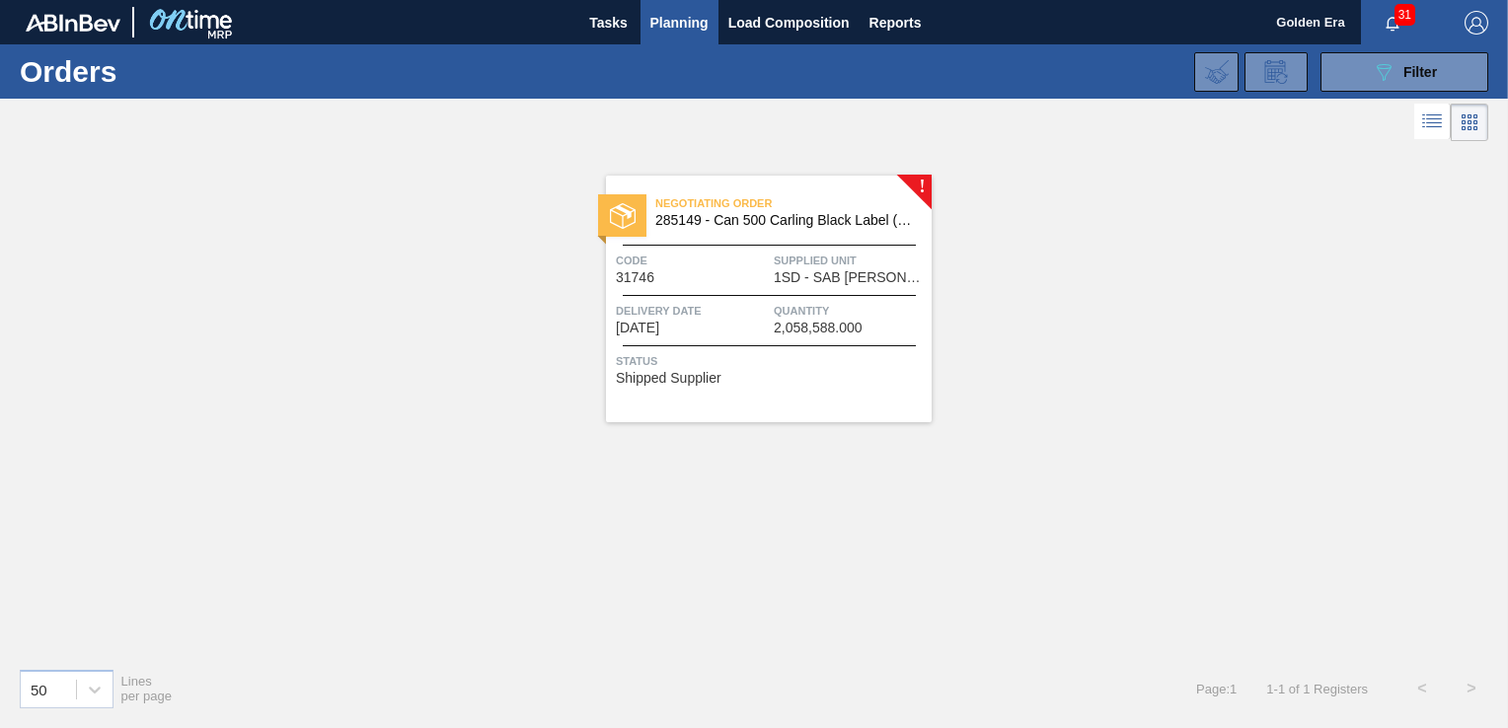
click at [857, 392] on div "Negotiating Order 285149 - Can 500 Carling Black Label (KO 2025) Code 31746 Sup…" at bounding box center [769, 299] width 326 height 247
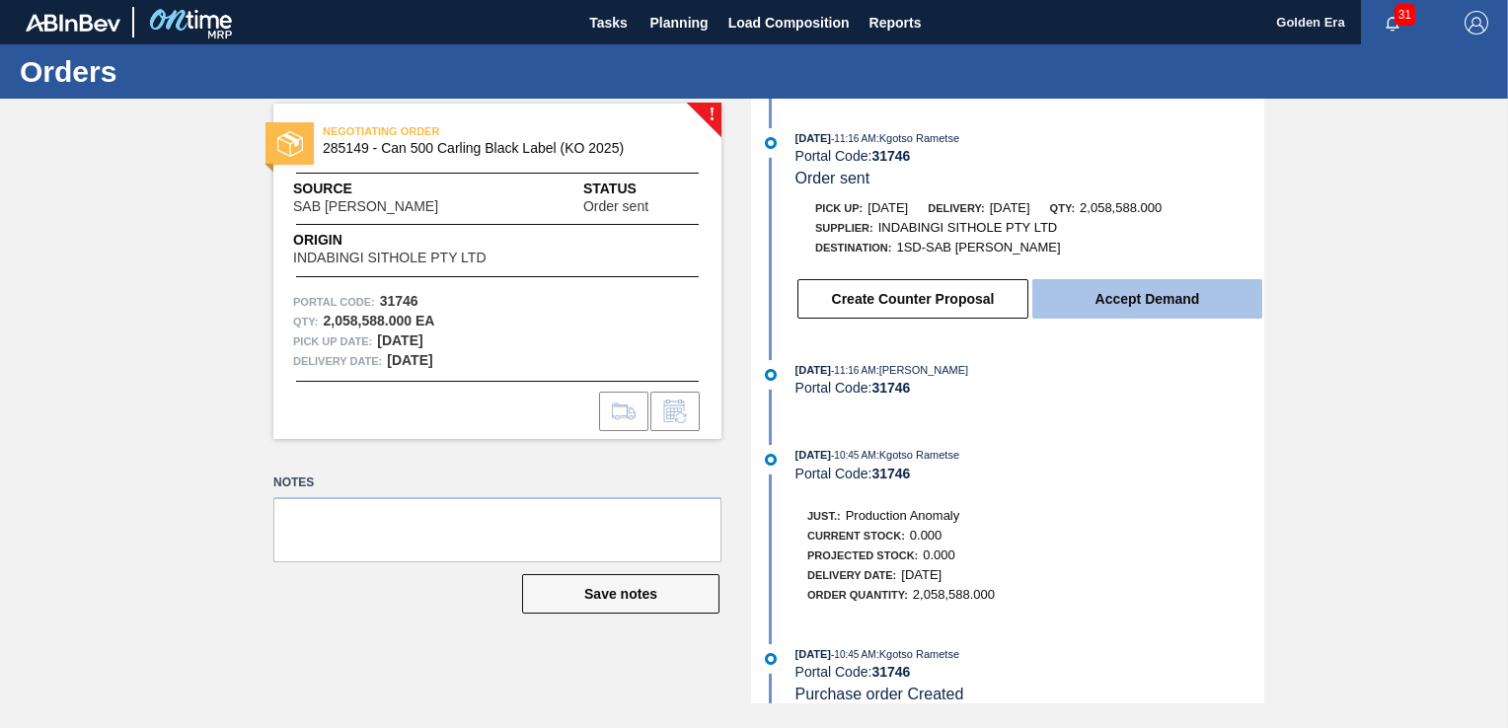
click at [1144, 303] on button "Accept Demand" at bounding box center [1147, 298] width 230 height 39
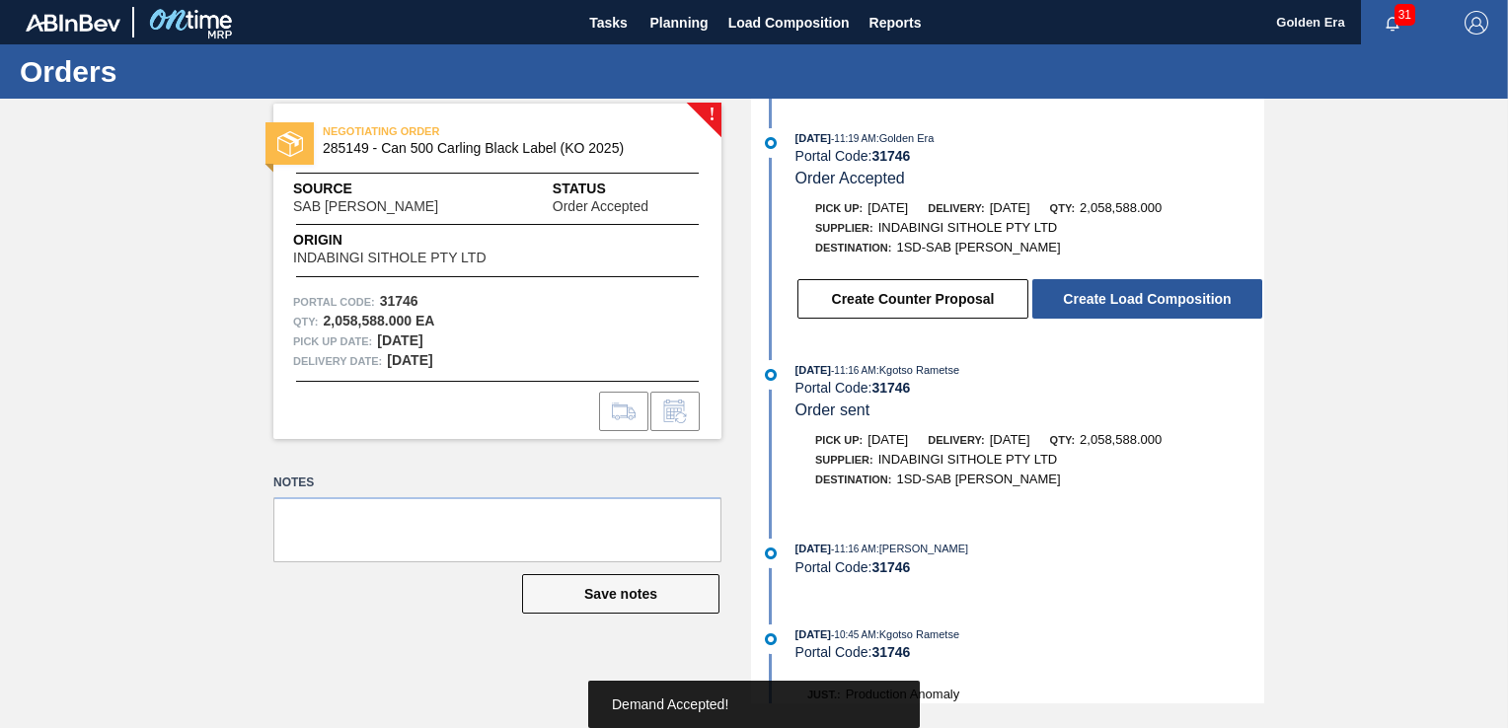
click at [1144, 303] on button "Create Load Composition" at bounding box center [1147, 298] width 230 height 39
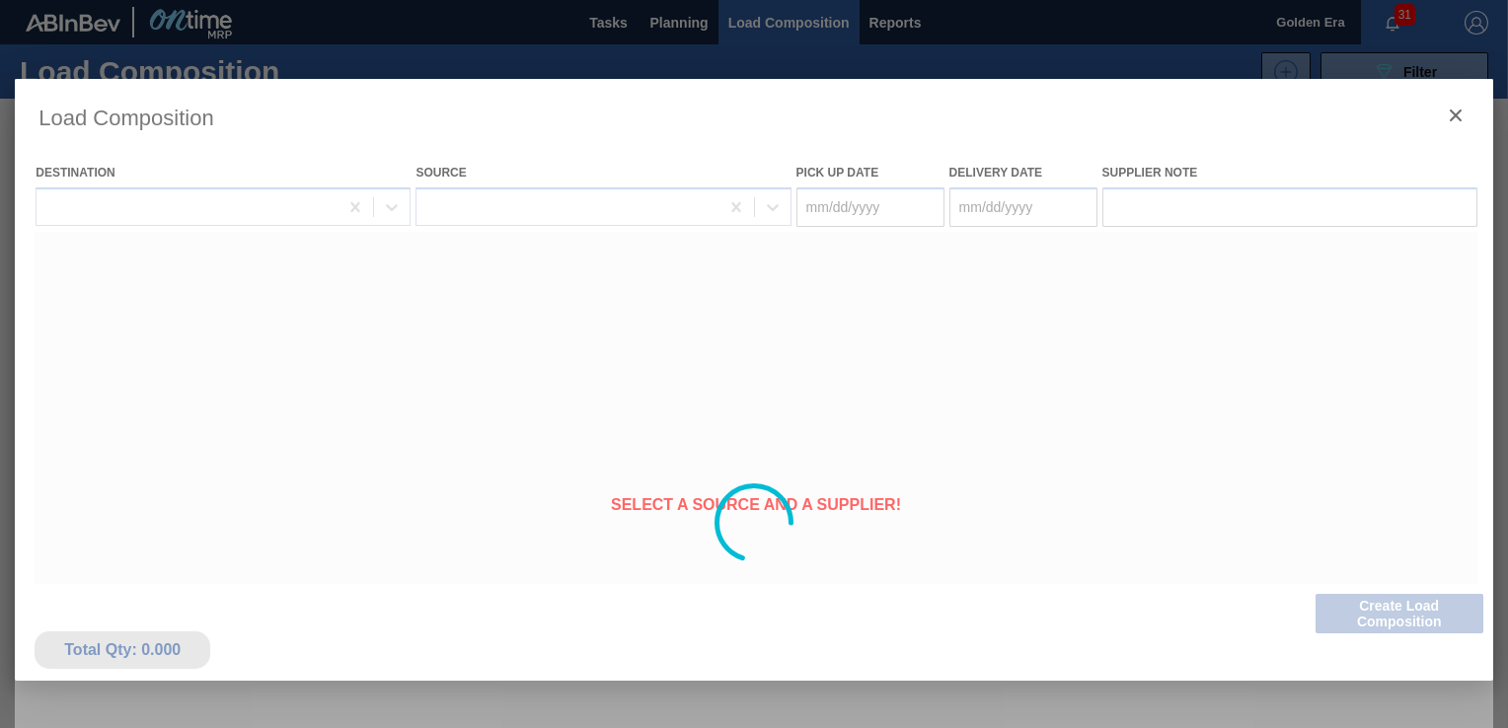
type Date "[DATE]"
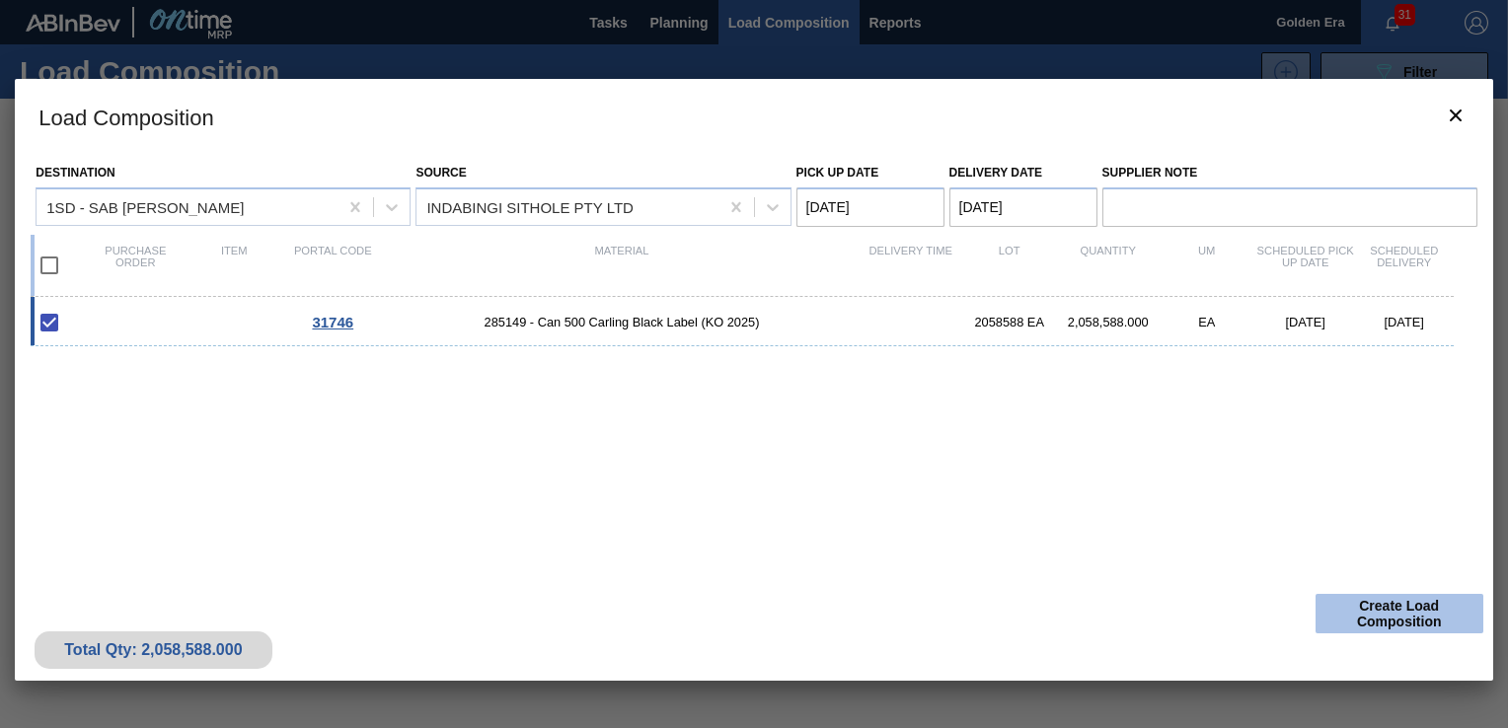
click at [1377, 606] on button "Create Load Composition" at bounding box center [1399, 613] width 168 height 39
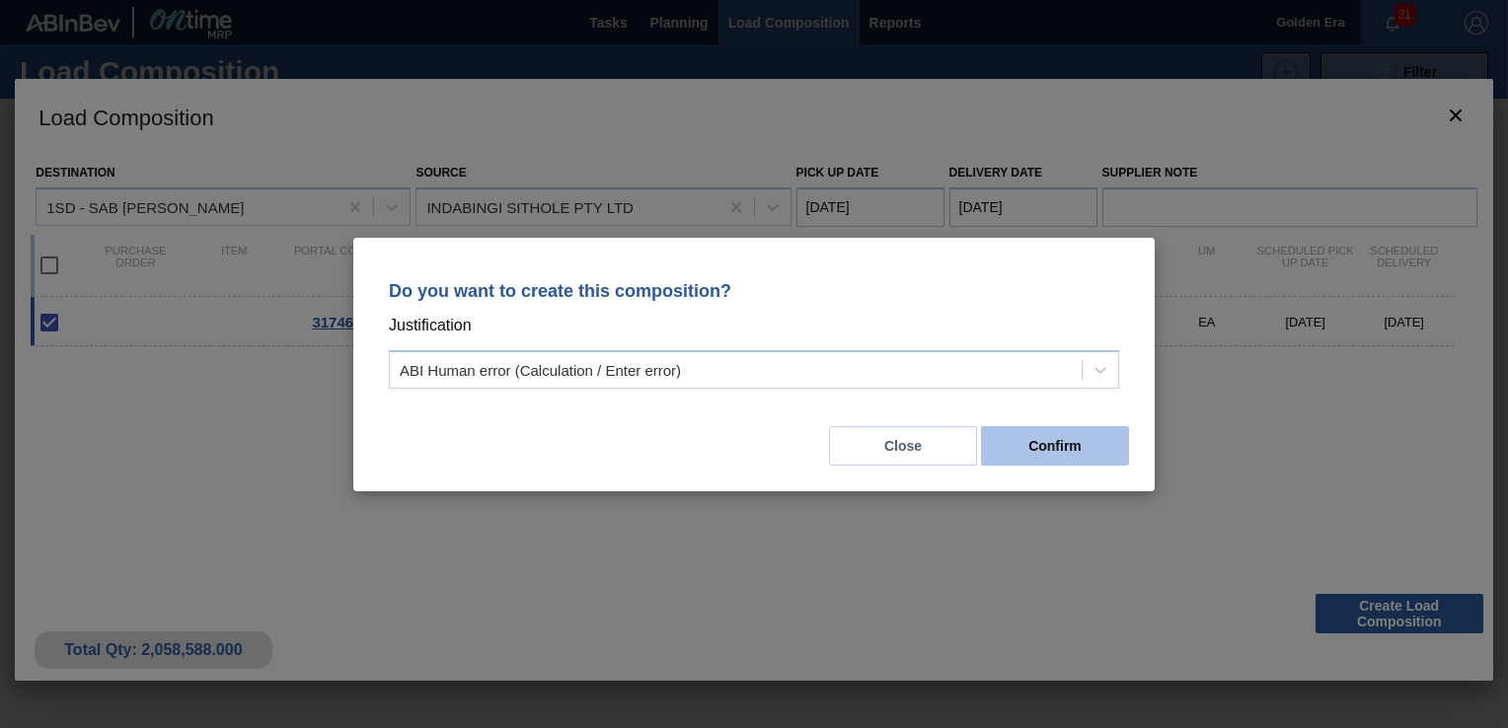
click at [1102, 453] on button "Confirm" at bounding box center [1055, 445] width 148 height 39
